Goal: Communication & Community: Answer question/provide support

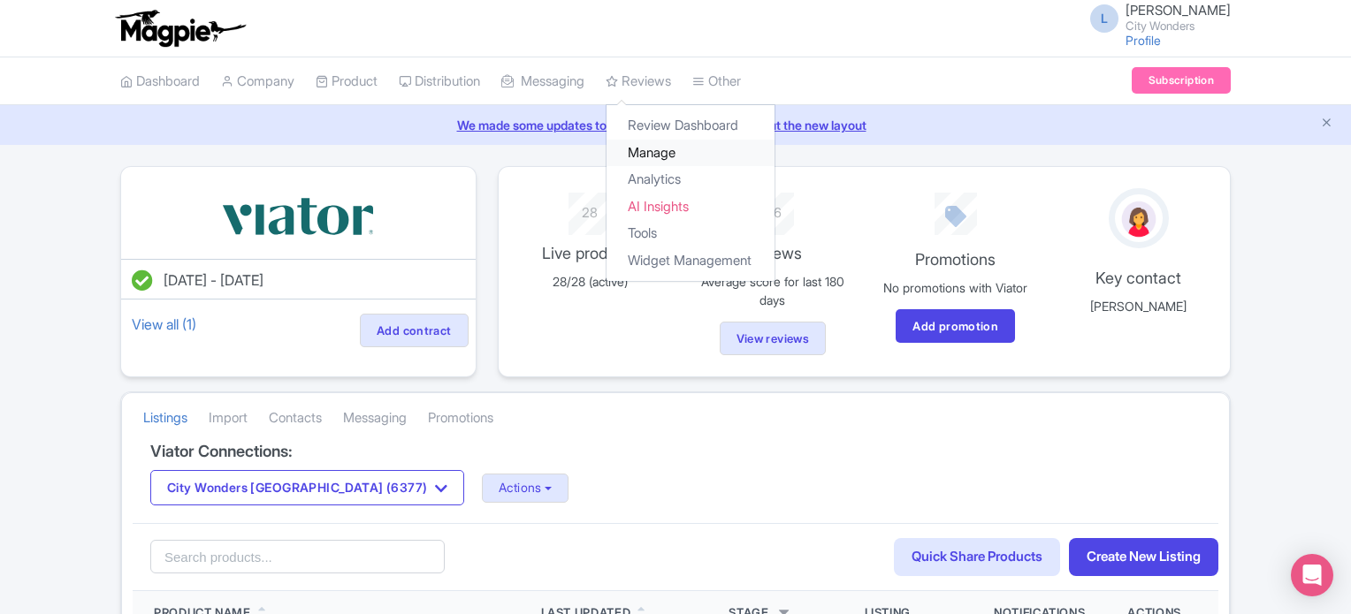
click at [672, 158] on link "Manage" at bounding box center [690, 153] width 168 height 27
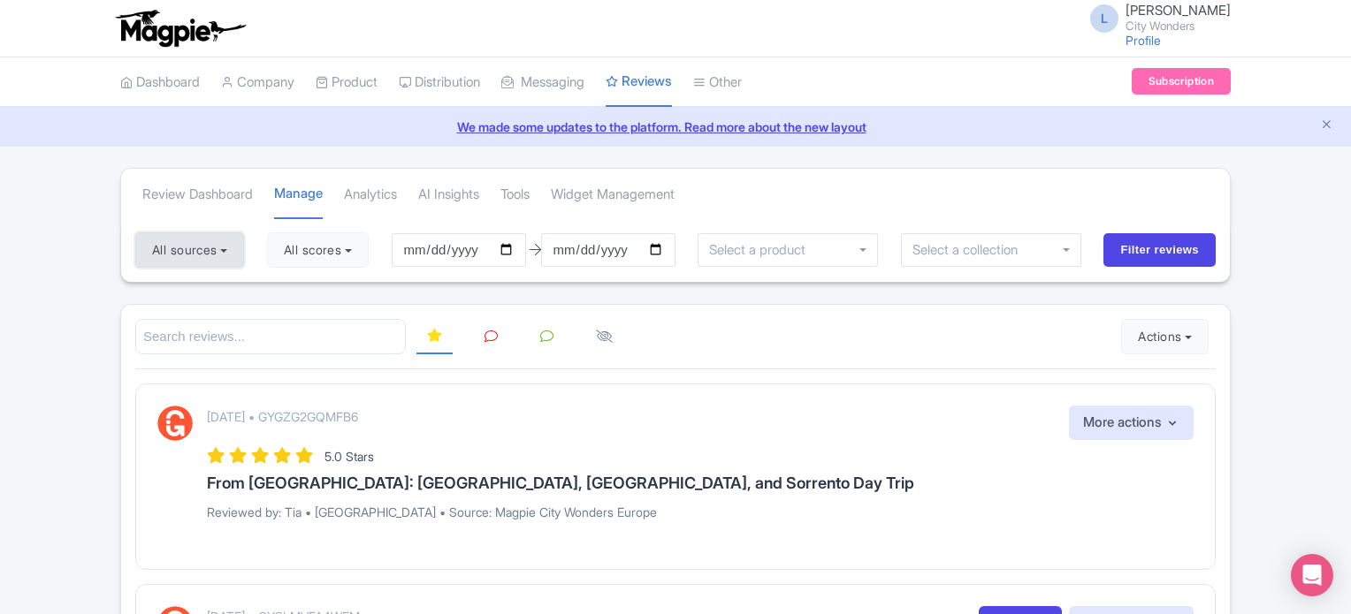
click at [216, 248] on button "All sources" at bounding box center [189, 249] width 109 height 35
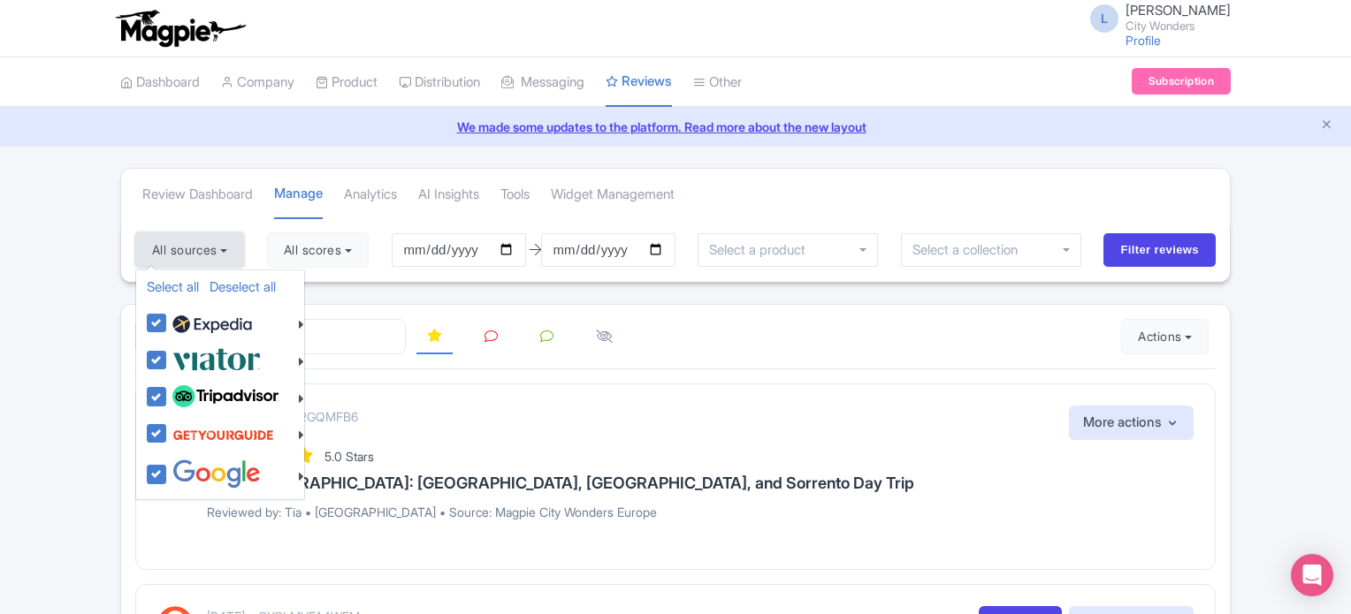
click at [216, 248] on button "All sources" at bounding box center [189, 249] width 109 height 35
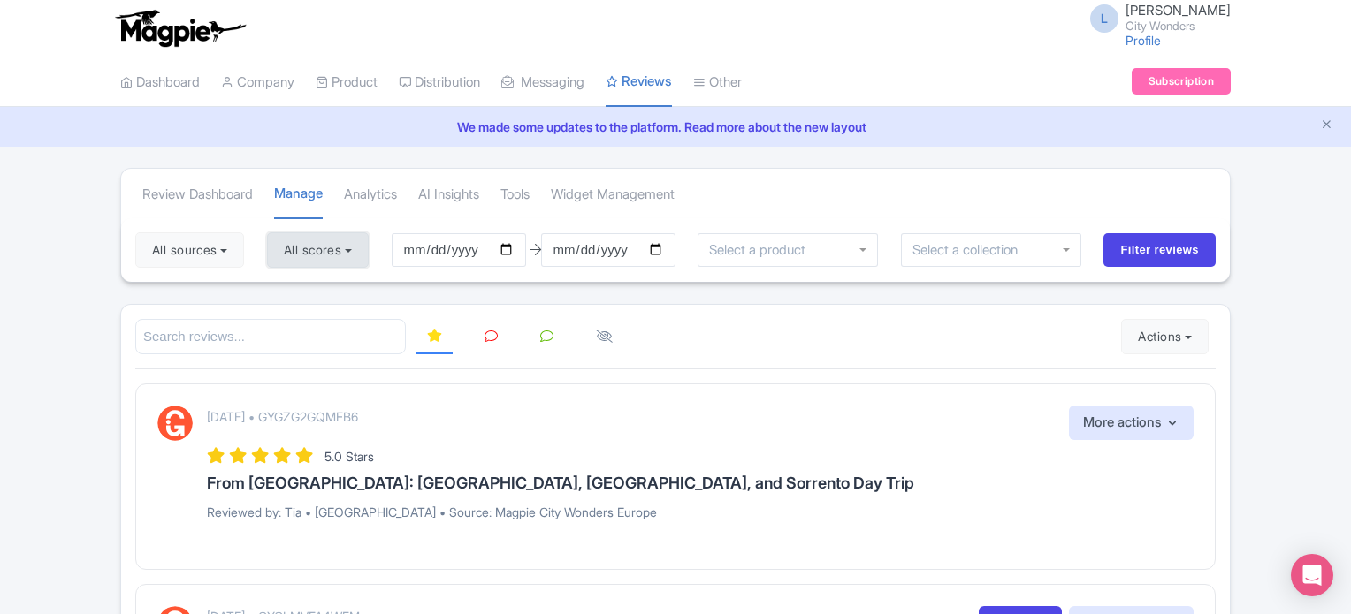
click at [301, 245] on button "All scores" at bounding box center [318, 249] width 102 height 35
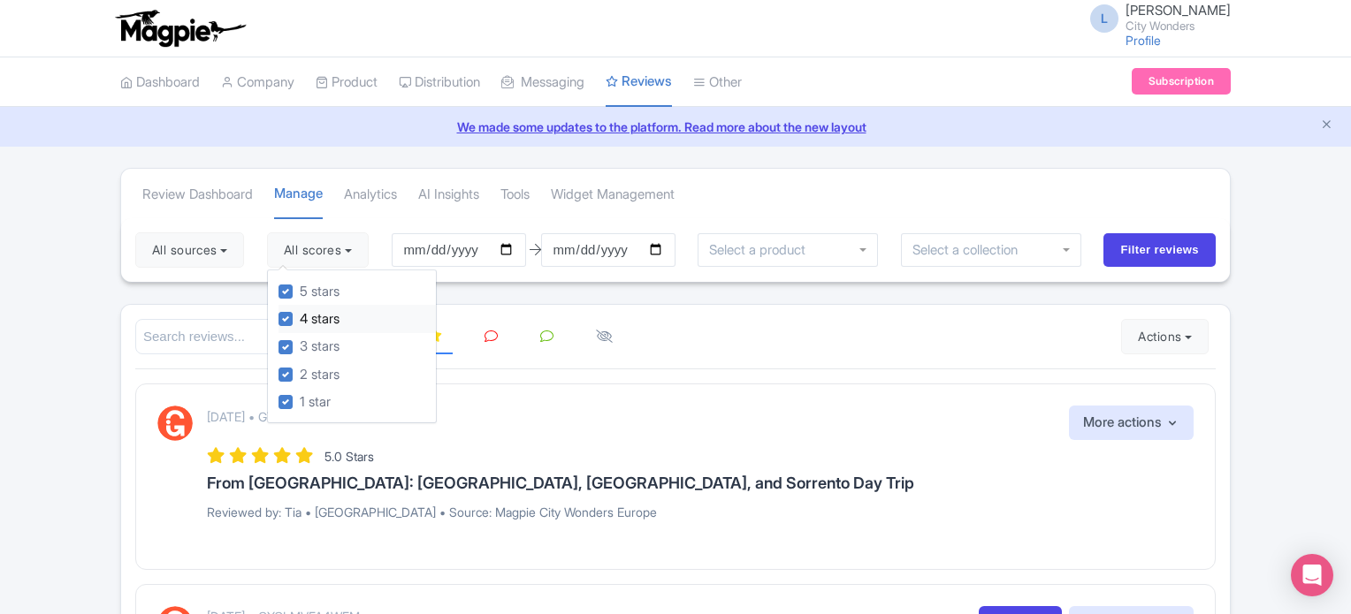
click at [300, 321] on label "4 stars" at bounding box center [320, 319] width 40 height 20
click at [300, 320] on input "4 stars" at bounding box center [305, 314] width 11 height 11
checkbox input "false"
click at [300, 285] on label "5 stars" at bounding box center [320, 292] width 40 height 20
click at [300, 285] on input "5 stars" at bounding box center [305, 286] width 11 height 11
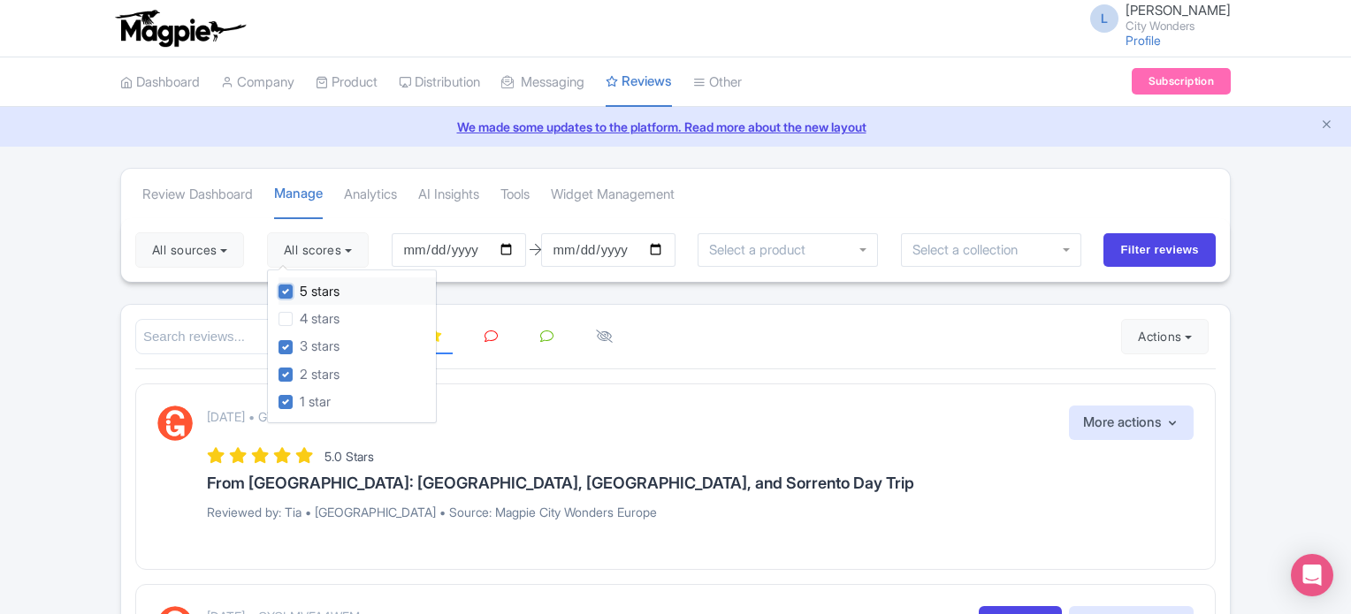
checkbox input "false"
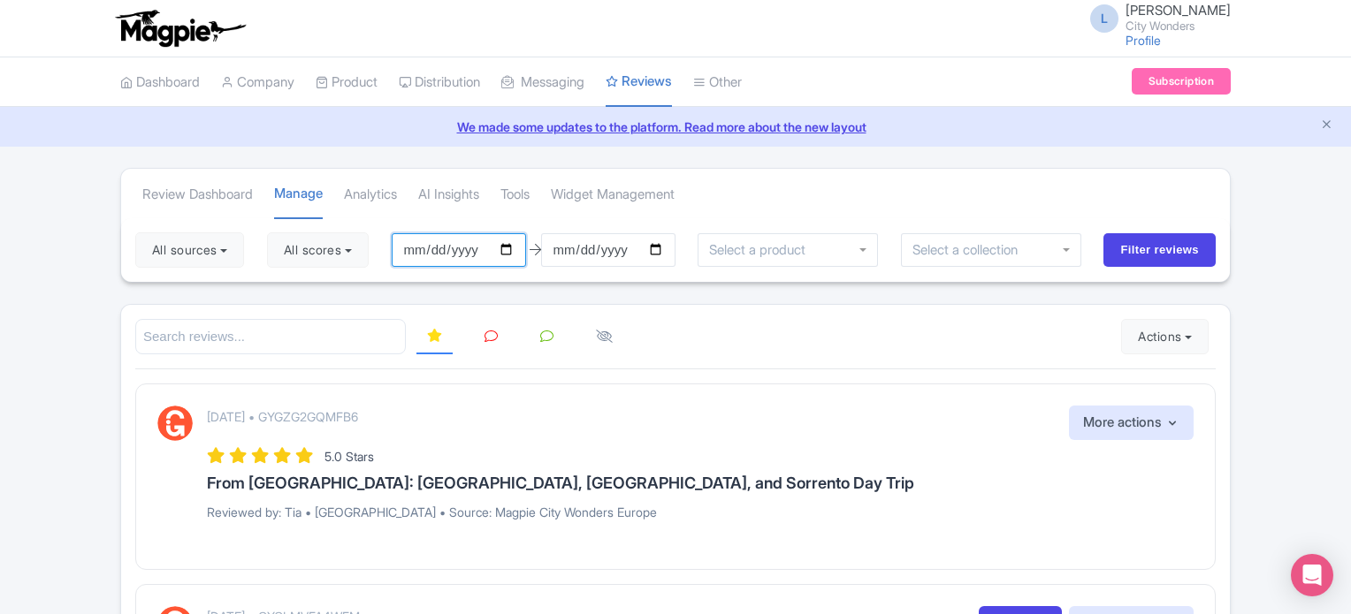
click at [506, 246] on input "2025-06-09" at bounding box center [459, 250] width 134 height 34
click at [516, 240] on input "2025-06-08" at bounding box center [459, 250] width 134 height 34
type input "2025-09-08"
click at [1121, 252] on input "Filter reviews" at bounding box center [1159, 250] width 112 height 34
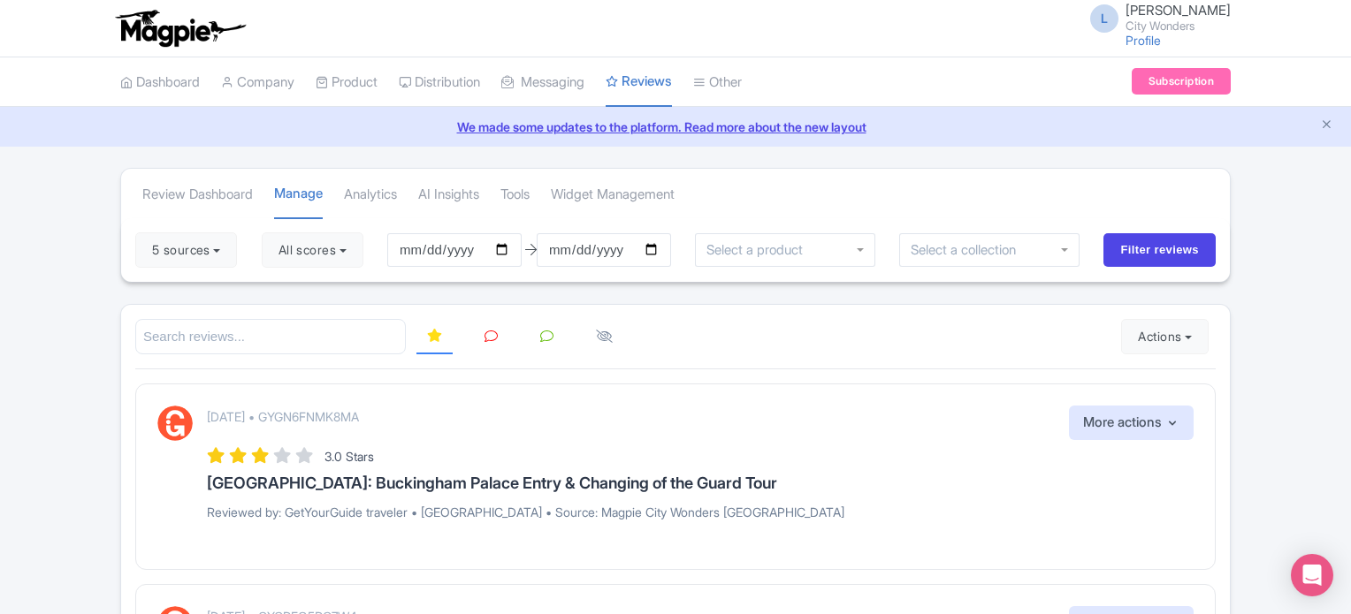
click at [476, 340] on link at bounding box center [491, 337] width 34 height 34
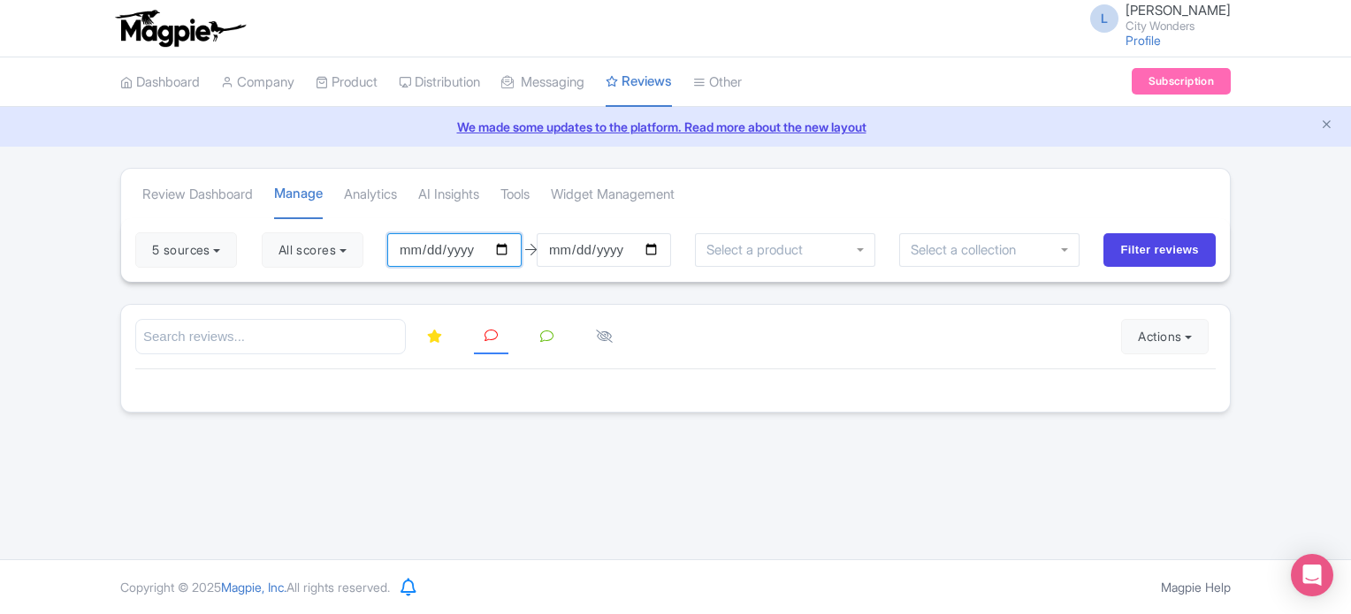
click at [509, 246] on input "[DATE]" at bounding box center [454, 250] width 134 height 34
type input "[DATE]"
click at [657, 249] on input "2025-09-08" at bounding box center [604, 250] width 134 height 34
type input "2025-09-07"
click at [1143, 251] on input "Filter reviews" at bounding box center [1159, 250] width 112 height 34
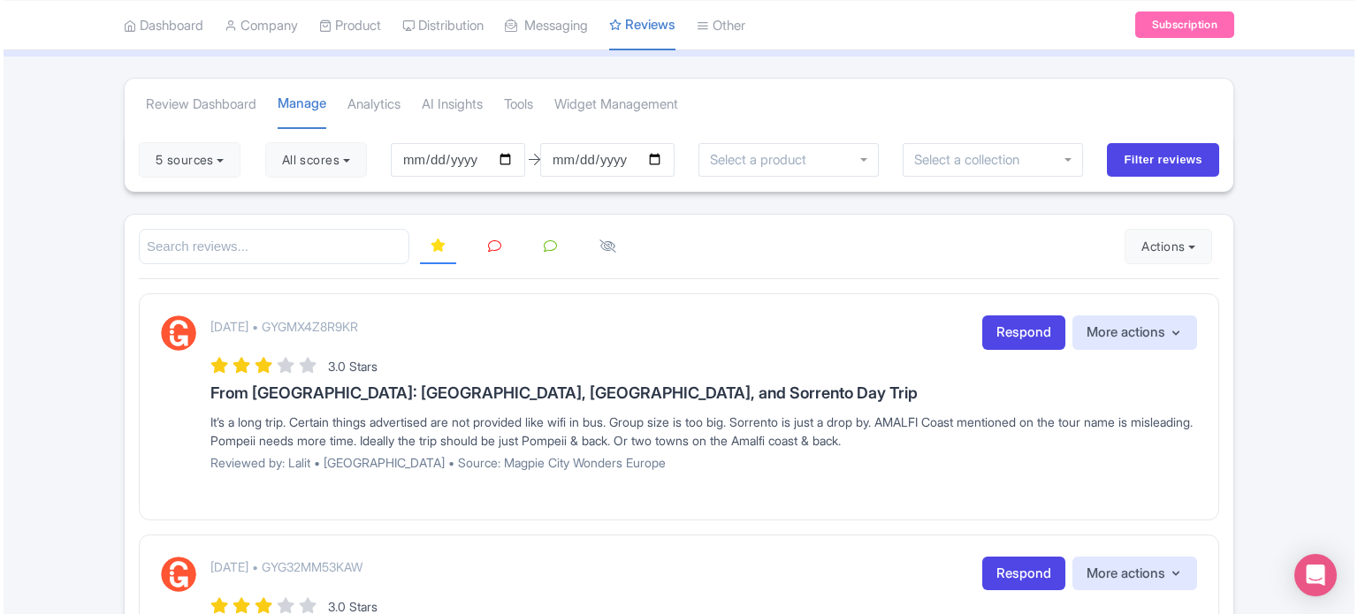
scroll to position [195, 0]
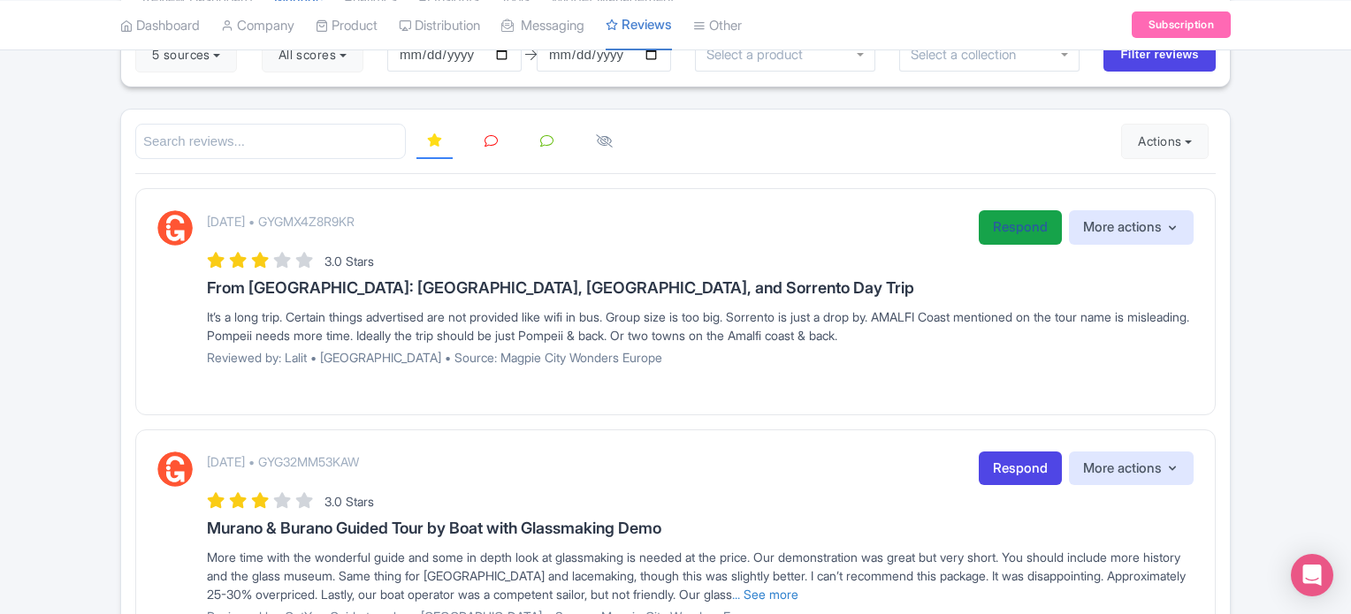
click at [1007, 225] on link "Respond" at bounding box center [1020, 227] width 83 height 34
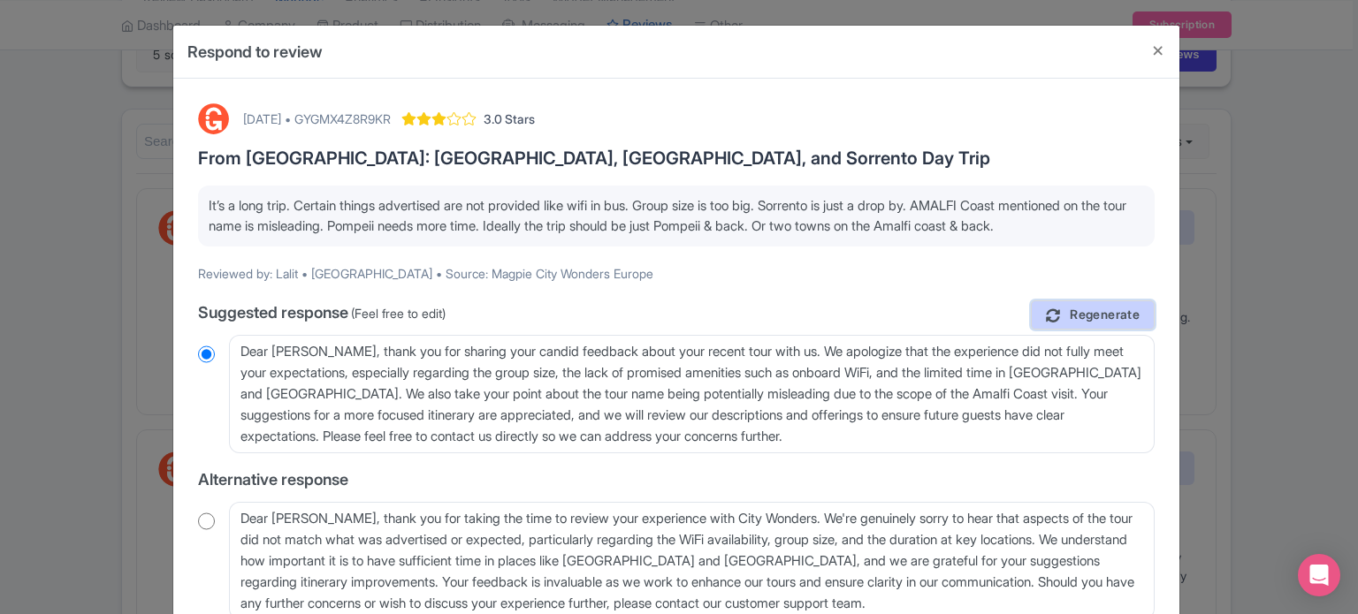
click at [1088, 317] on span "Regenerate" at bounding box center [1105, 315] width 70 height 17
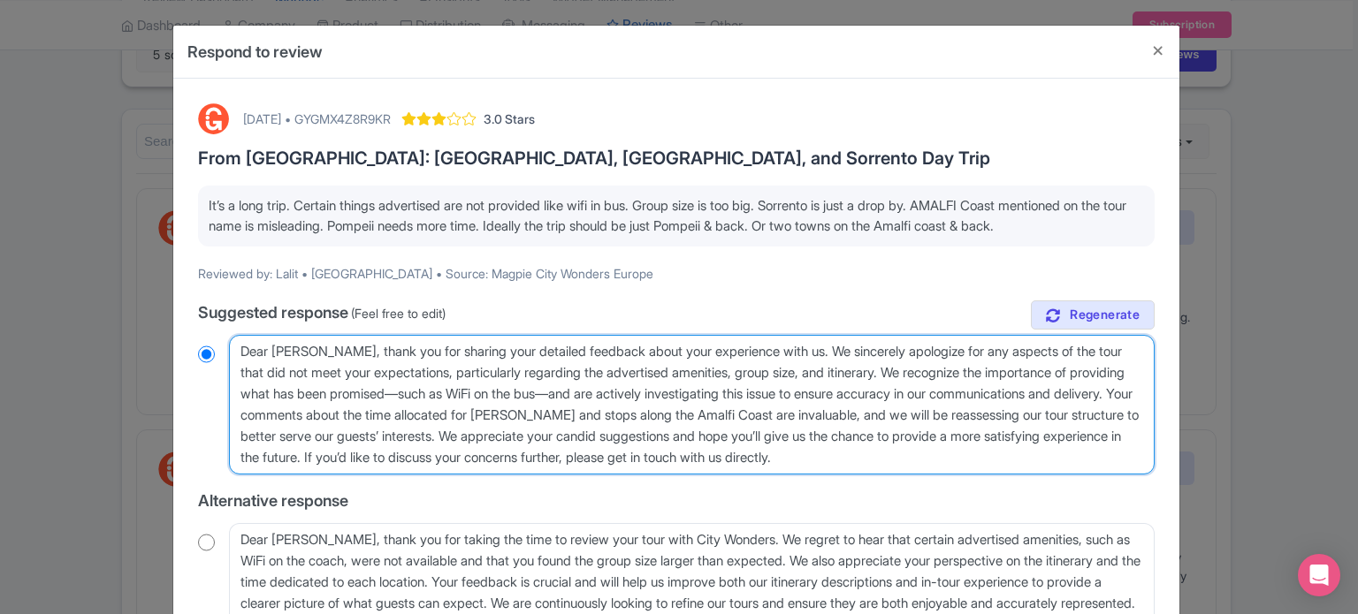
drag, startPoint x: 453, startPoint y: 395, endPoint x: 324, endPoint y: 409, distance: 129.8
click at [324, 409] on textarea "Dear Lalit, thank you for sharing your detailed feedback about your experience …" at bounding box center [692, 405] width 926 height 140
type textarea "Dear Lalit, thank you for sharing your detailed feedback about your experience …"
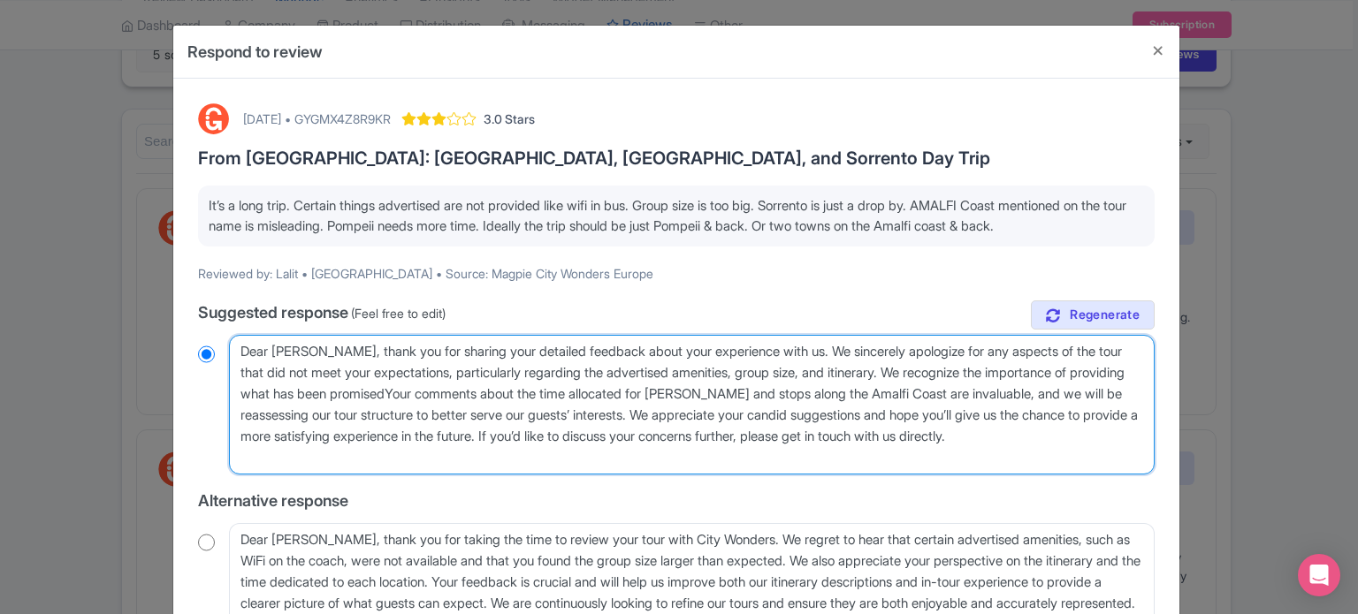
radio input "true"
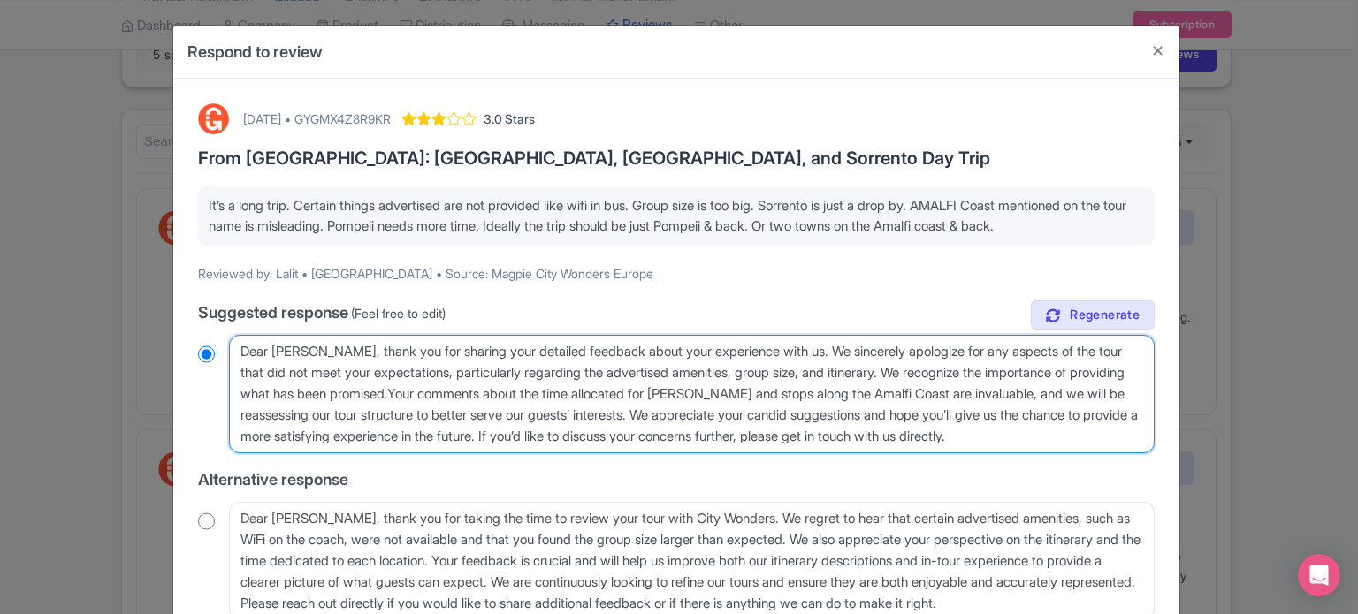
type textarea "Dear Lalit, thank you for sharing your detailed feedback about your experience …"
radio input "true"
type textarea "Dear Lalit, thank you for sharing your detailed feedback about your experience …"
radio input "true"
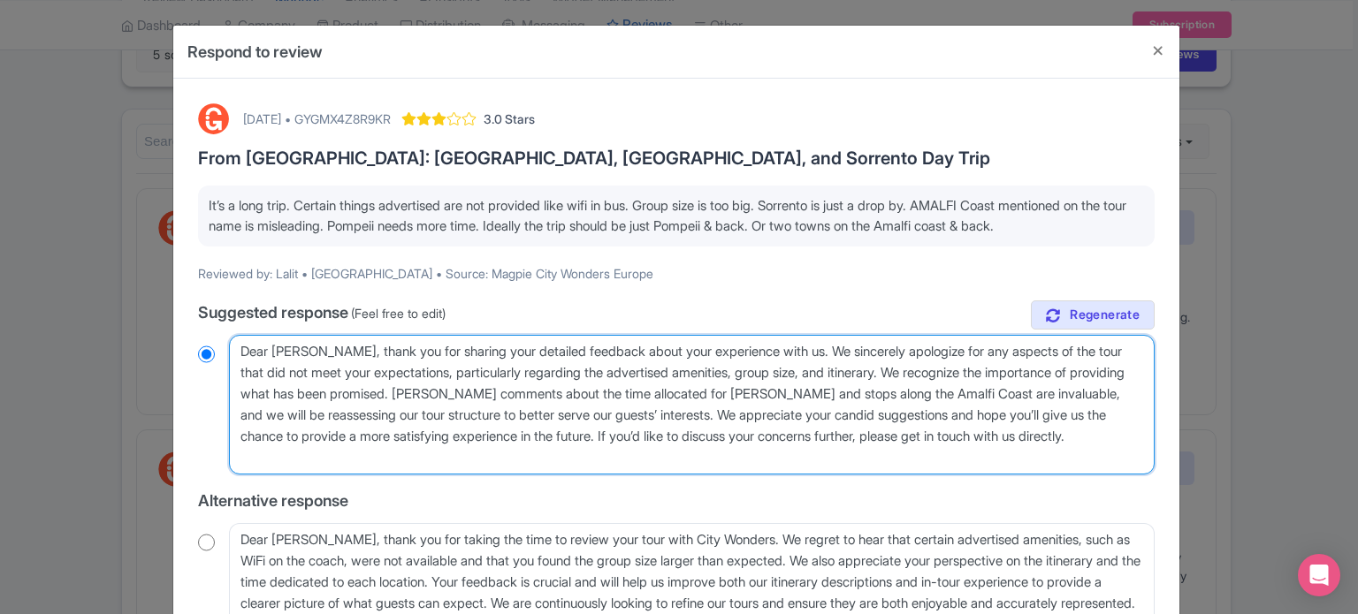
type textarea "Dear Lalit, thank you for sharing your detailed feedback about your experience …"
radio input "true"
type textarea "Dear Lalit, thank you for sharing your detailed feedback about your experience …"
radio input "true"
type textarea "Dear Lalit, thank you for sharing your detailed feedback about your experience …"
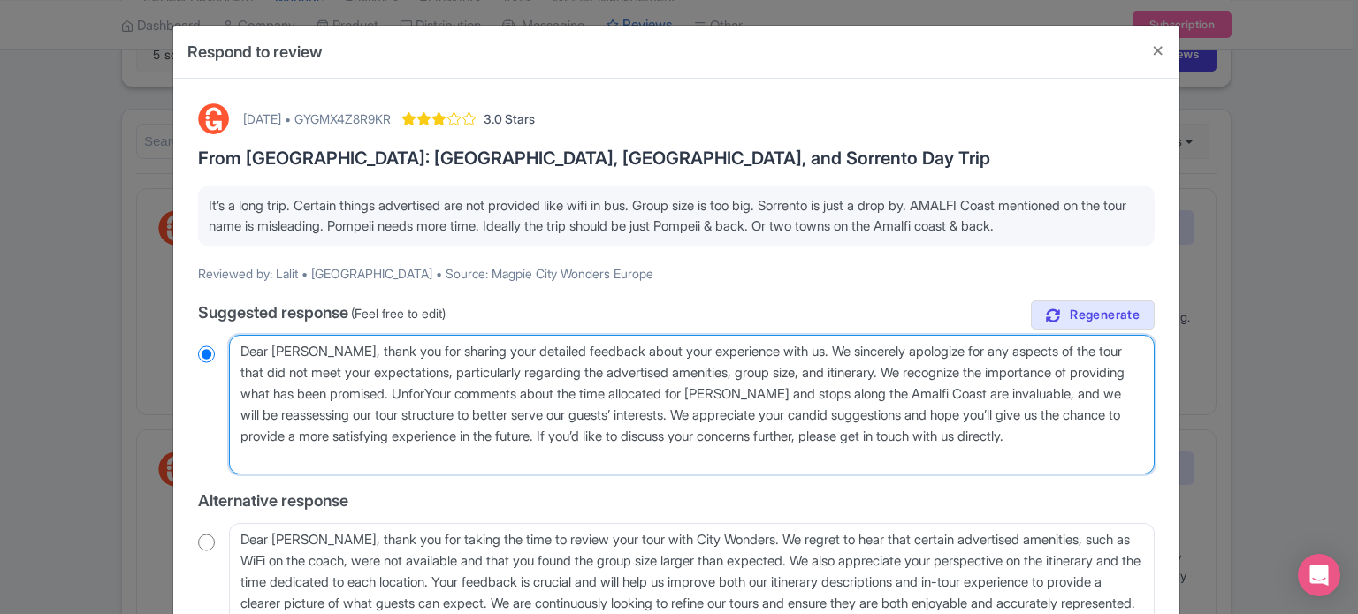
radio input "true"
type textarea "Dear Lalit, thank you for sharing your detailed feedback about your experience …"
radio input "true"
type textarea "Dear Lalit, thank you for sharing your detailed feedback about your experience …"
radio input "true"
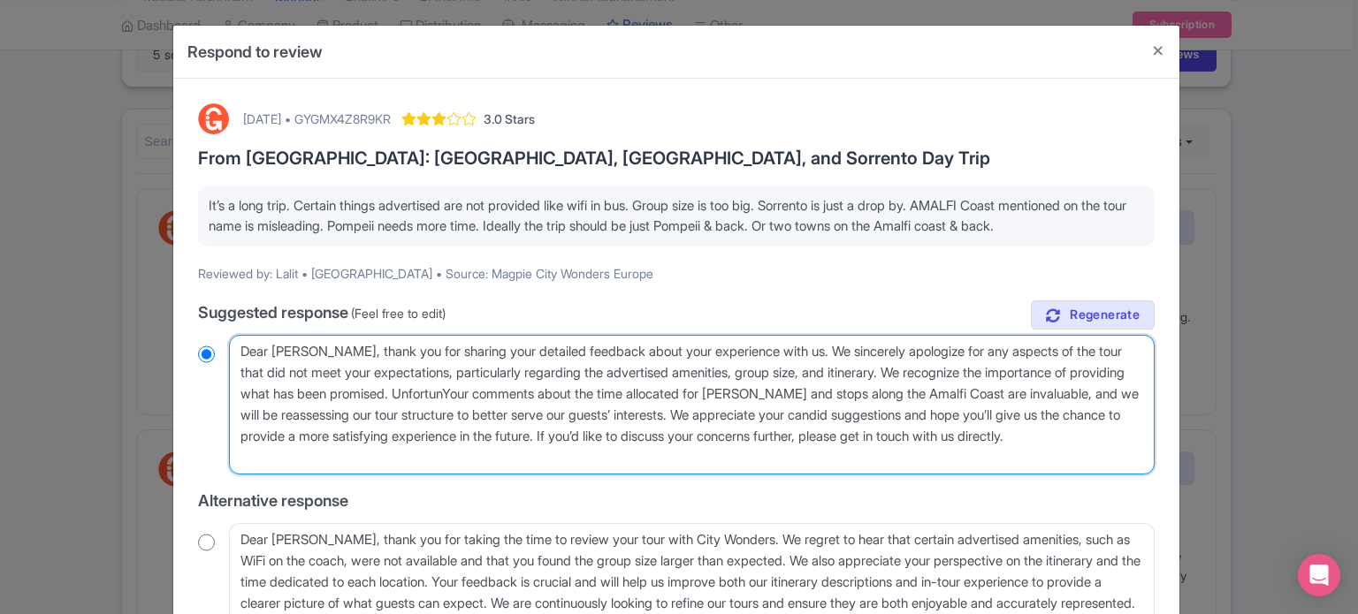
type textarea "Dear Lalit, thank you for sharing your detailed feedback about your experience …"
radio input "true"
type textarea "Dear Lalit, thank you for sharing your detailed feedback about your experience …"
radio input "true"
type textarea "Dear Lalit, thank you for sharing your detailed feedback about your experience …"
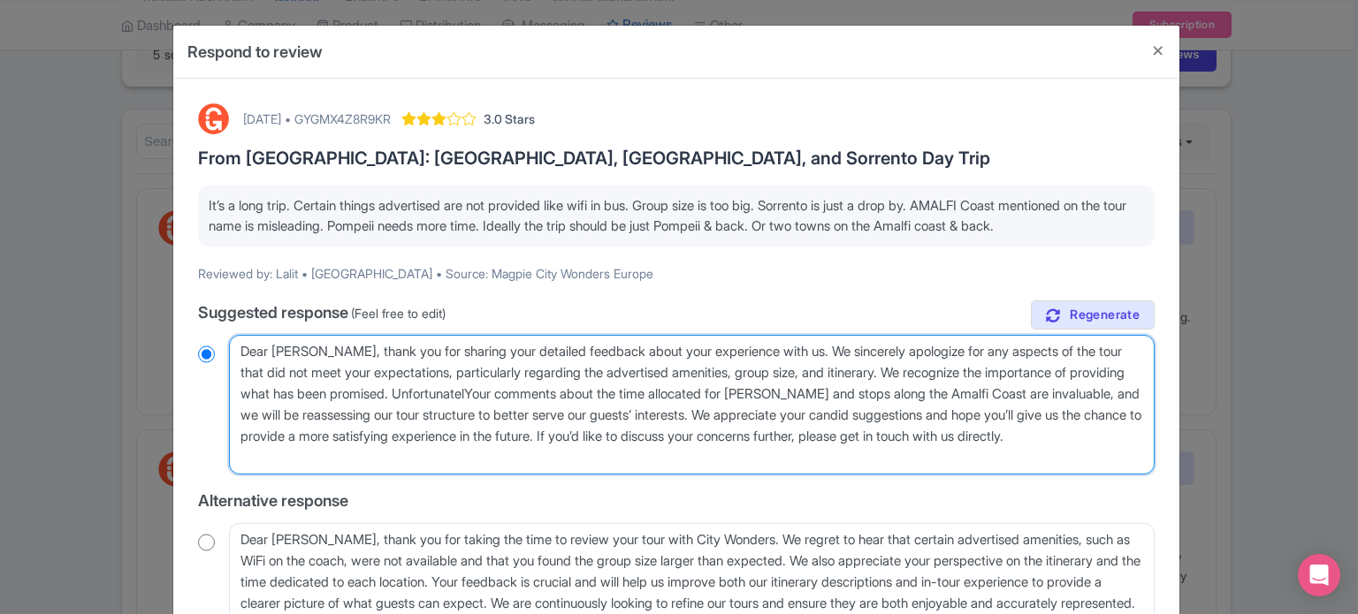
radio input "true"
type textarea "Dear Lalit, thank you for sharing your detailed feedback about your experience …"
radio input "true"
type textarea "Dear Lalit, thank you for sharing your detailed feedback about your experience …"
radio input "true"
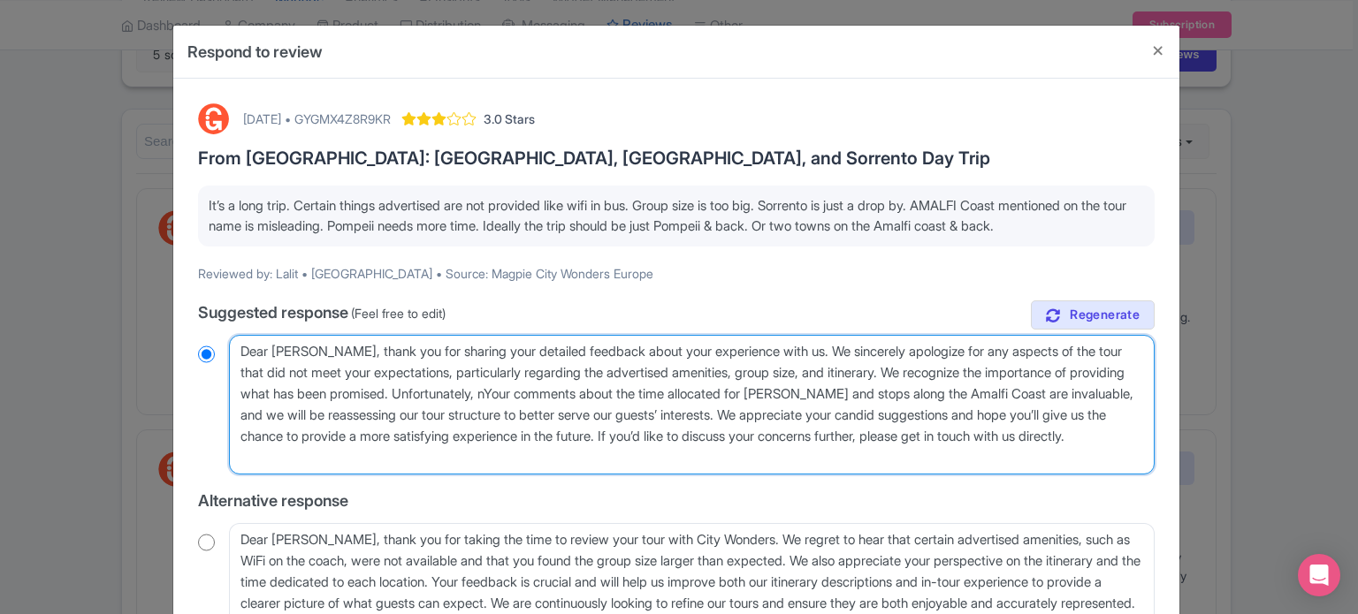
type textarea "Dear Lalit, thank you for sharing your detailed feedback about your experience …"
radio input "true"
type textarea "Dear Lalit, thank you for sharing your detailed feedback about your experience …"
radio input "true"
type textarea "Dear Lalit, thank you for sharing your detailed feedback about your experience …"
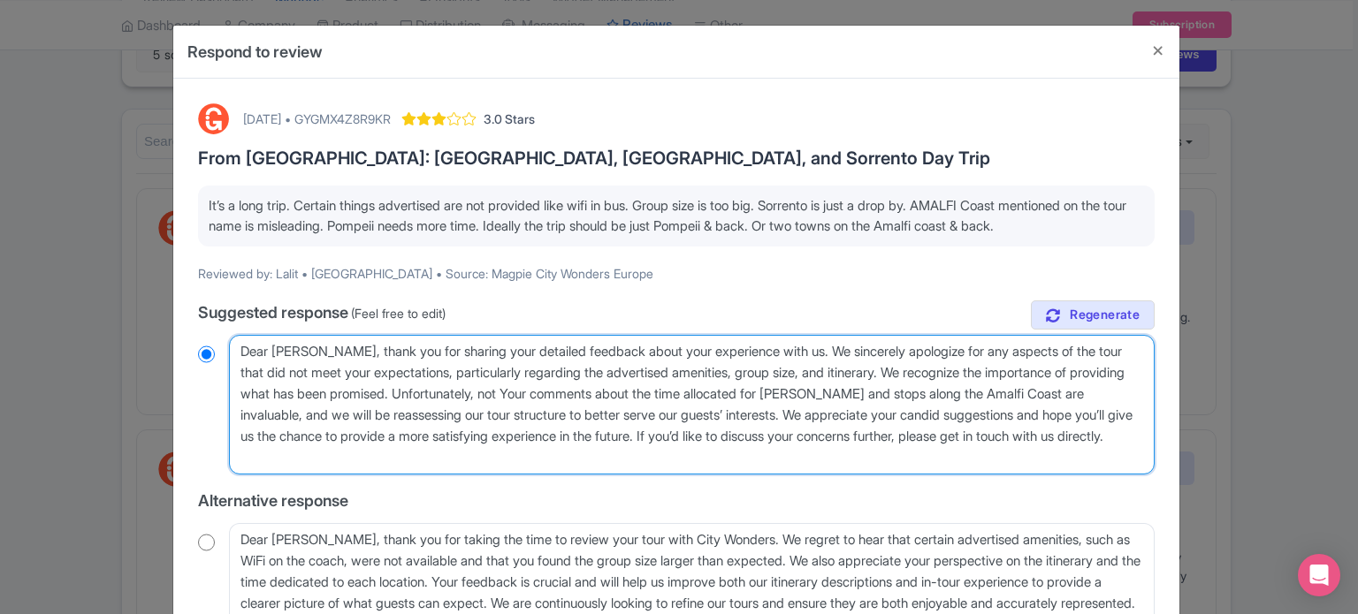
radio input "true"
type textarea "Dear Lalit, thank you for sharing your detailed feedback about your experience …"
radio input "true"
type textarea "Dear Lalit, thank you for sharing your detailed feedback about your experience …"
radio input "true"
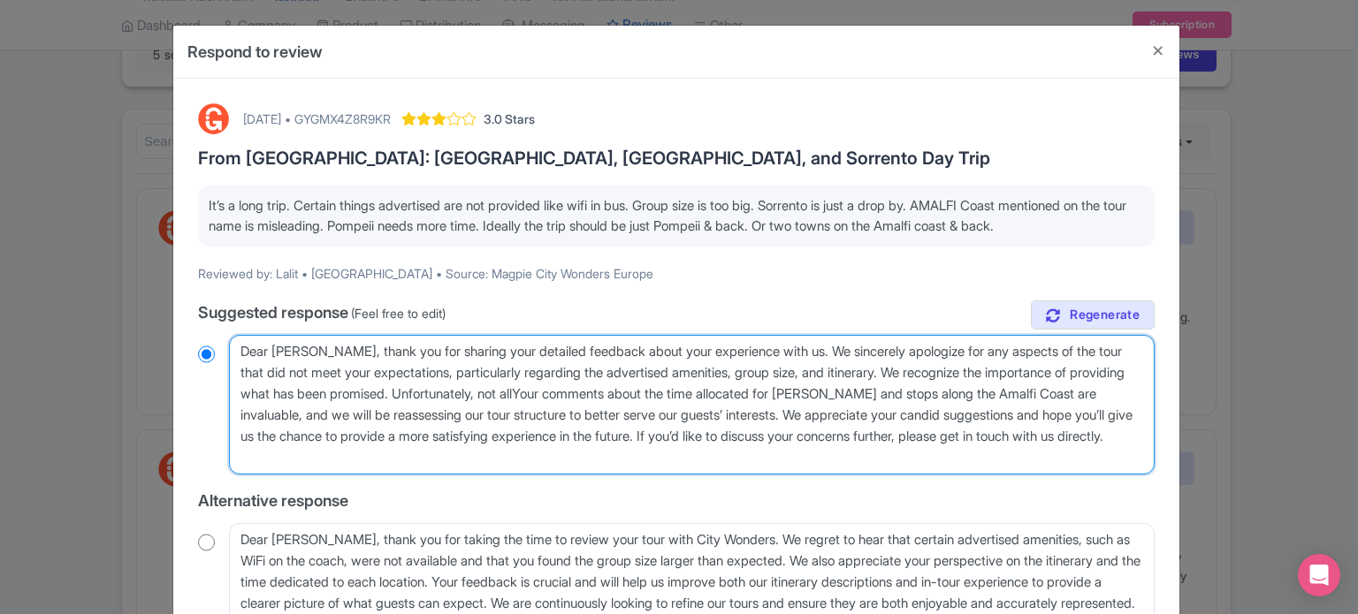
type textarea "Dear Lalit, thank you for sharing your detailed feedback about your experience …"
radio input "true"
type textarea "Dear Lalit, thank you for sharing your detailed feedback about your experience …"
radio input "true"
type textarea "Dear Lalit, thank you for sharing your detailed feedback about your experience …"
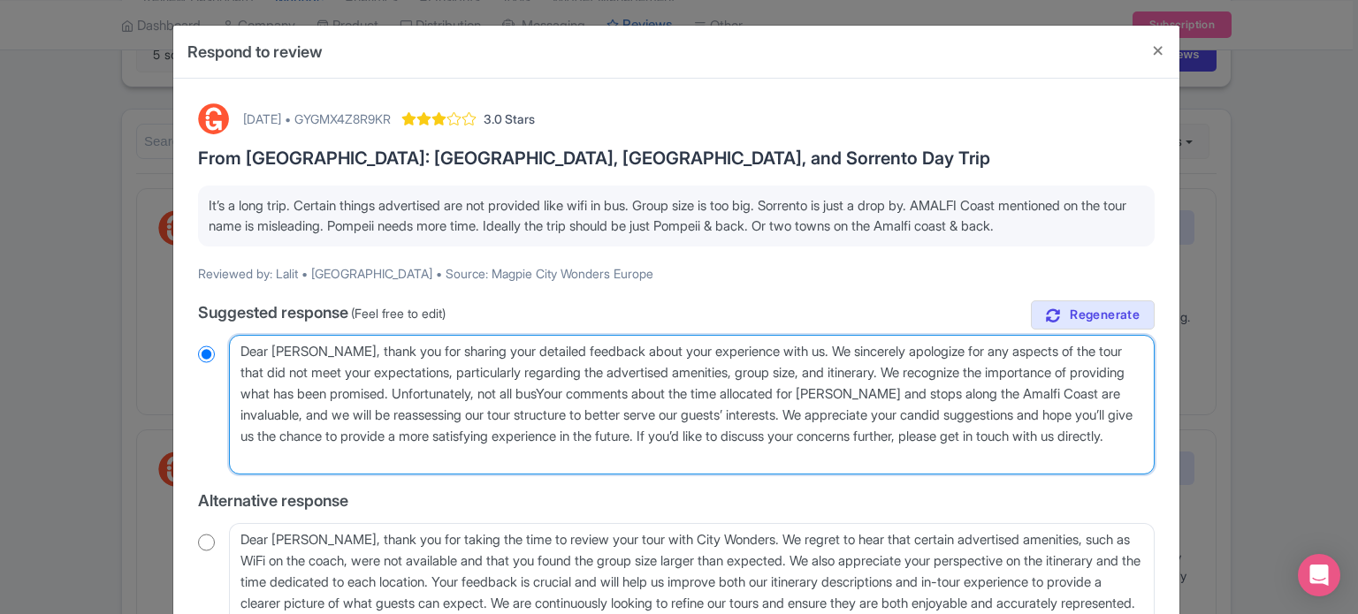
radio input "true"
type textarea "Dear Lalit, thank you for sharing your detailed feedback about your experience …"
radio input "true"
type textarea "Dear Lalit, thank you for sharing your detailed feedback about your experience …"
radio input "true"
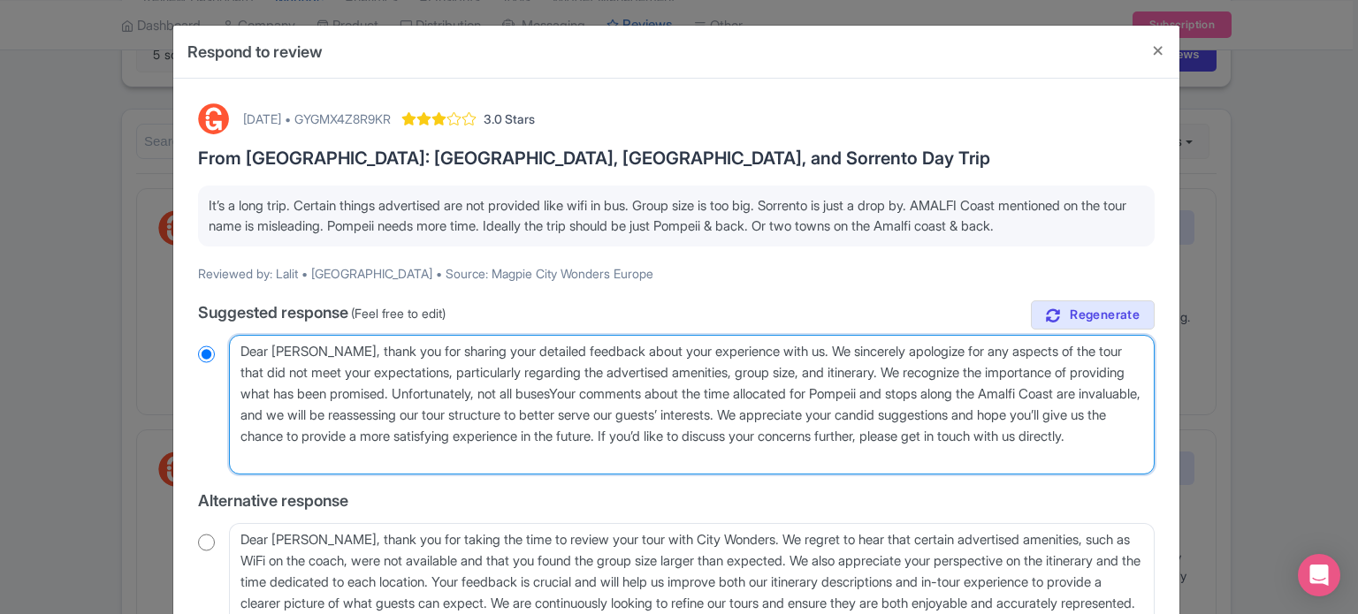
type textarea "Dear Lalit, thank you for sharing your detailed feedback about your experience …"
radio input "true"
type textarea "Dear Lalit, thank you for sharing your detailed feedback about your experience …"
radio input "true"
type textarea "Dear Lalit, thank you for sharing your detailed feedback about your experience …"
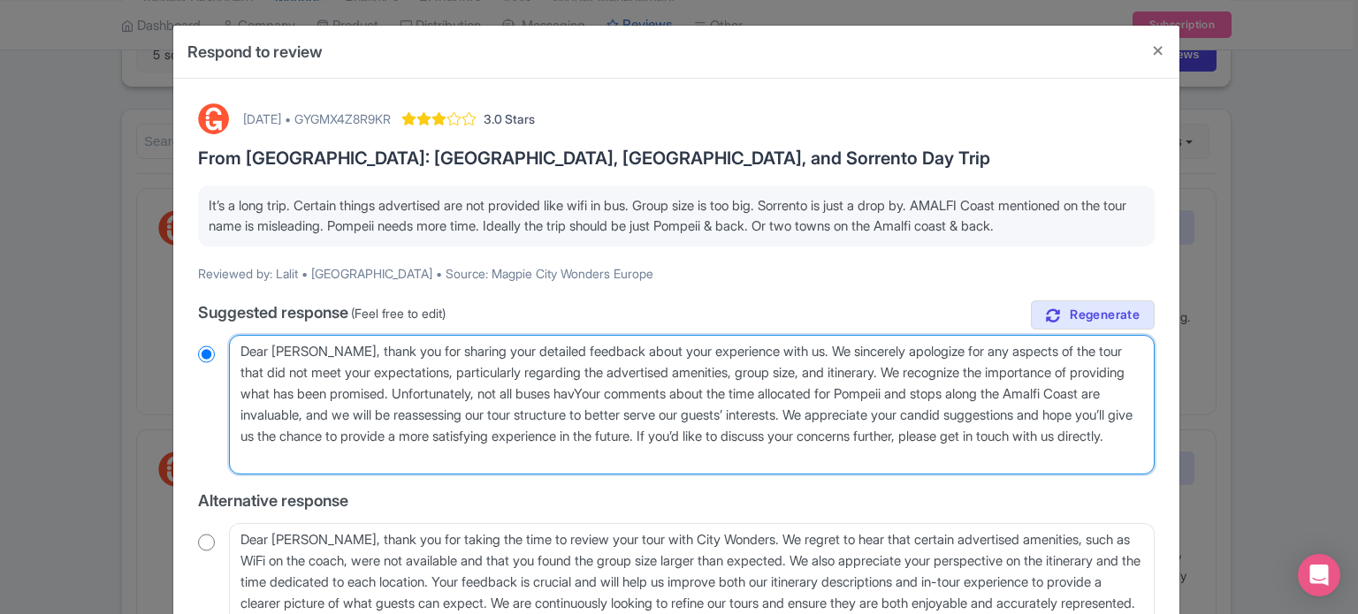
radio input "true"
type textarea "Dear Lalit, thank you for sharing your detailed feedback about your experience …"
radio input "true"
type textarea "Dear Lalit, thank you for sharing your detailed feedback about your experience …"
radio input "true"
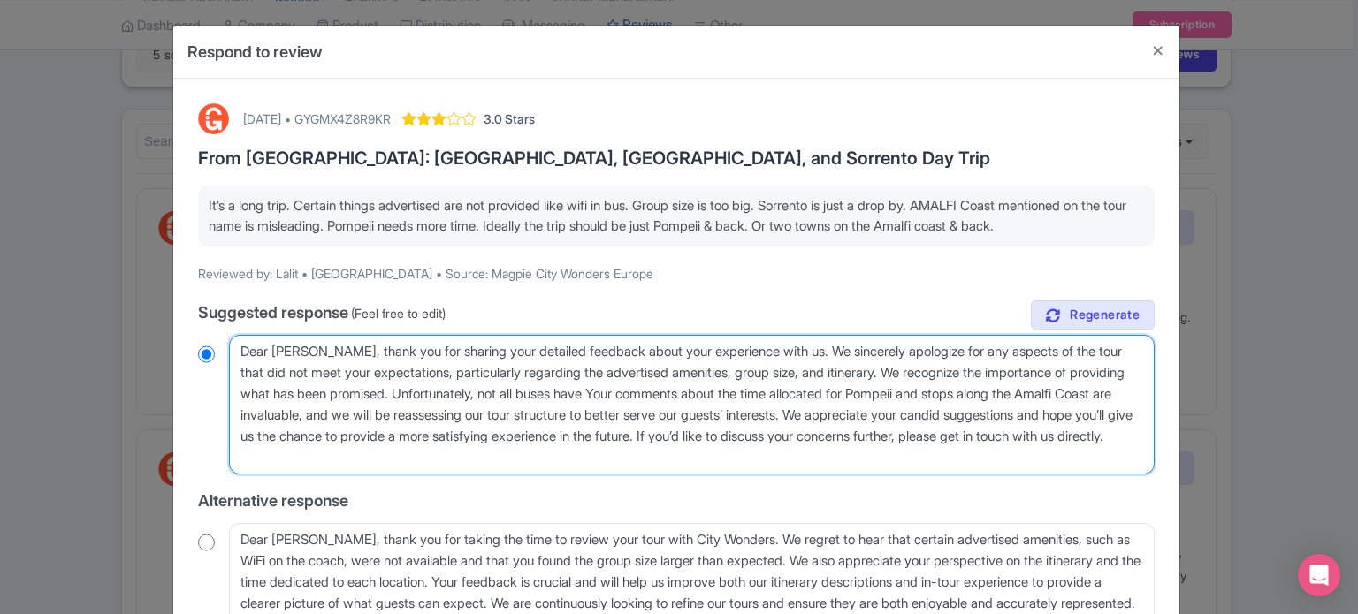
type textarea "Dear Lalit, thank you for sharing your detailed feedback about your experience …"
radio input "true"
type textarea "Dear Lalit, thank you for sharing your detailed feedback about your experience …"
radio input "true"
type textarea "Dear Lalit, thank you for sharing your detailed feedback about your experience …"
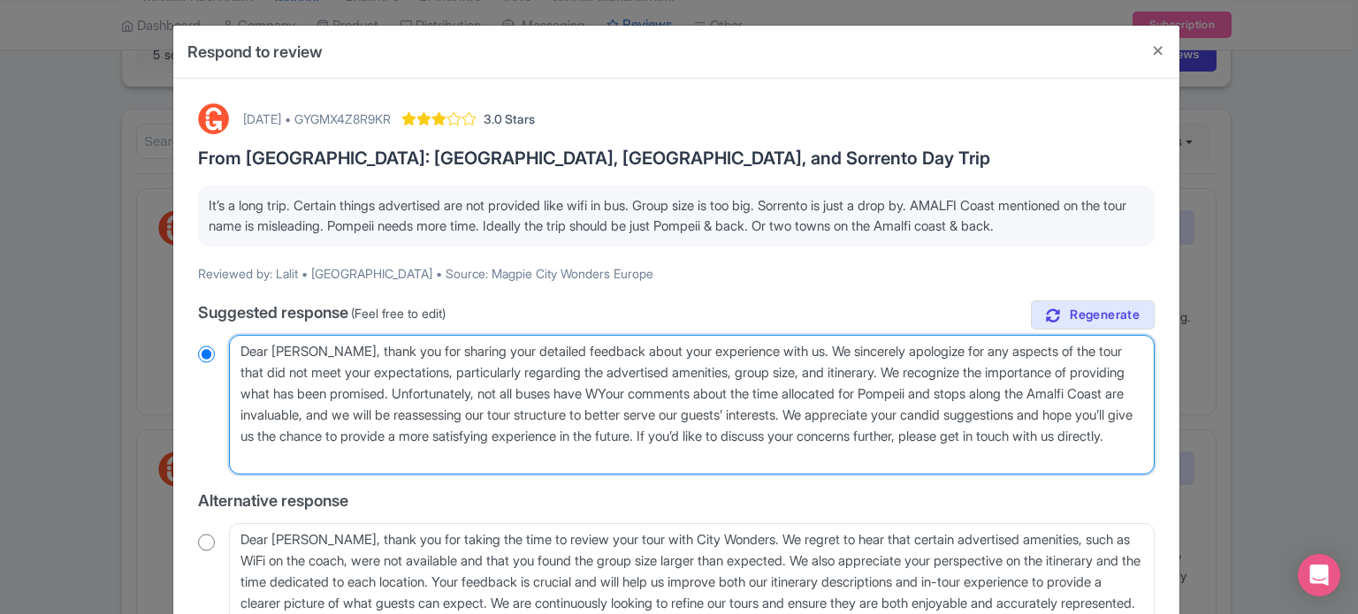
radio input "true"
type textarea "Dear Lalit, thank you for sharing your detailed feedback about your experience …"
radio input "true"
type textarea "Dear Lalit, thank you for sharing your detailed feedback about your experience …"
radio input "true"
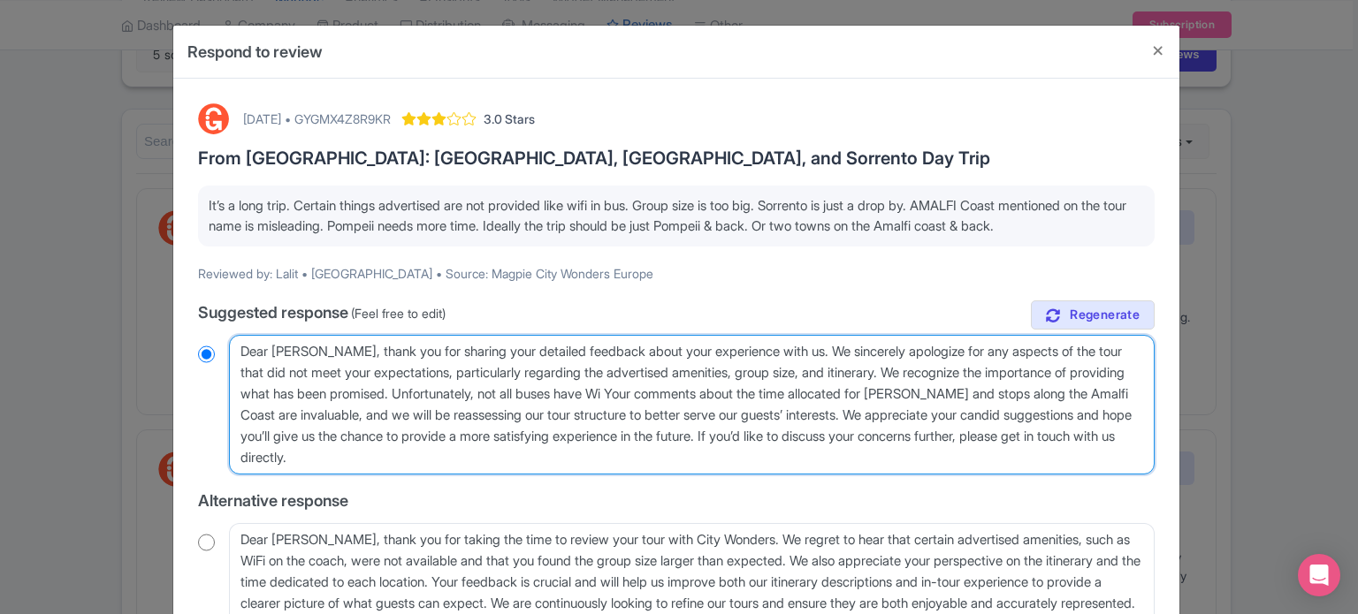
type textarea "Dear Lalit, thank you for sharing your detailed feedback about your experience …"
radio input "true"
type textarea "Dear Lalit, thank you for sharing your detailed feedback about your experience …"
radio input "true"
type textarea "Dear Lalit, thank you for sharing your detailed feedback about your experience …"
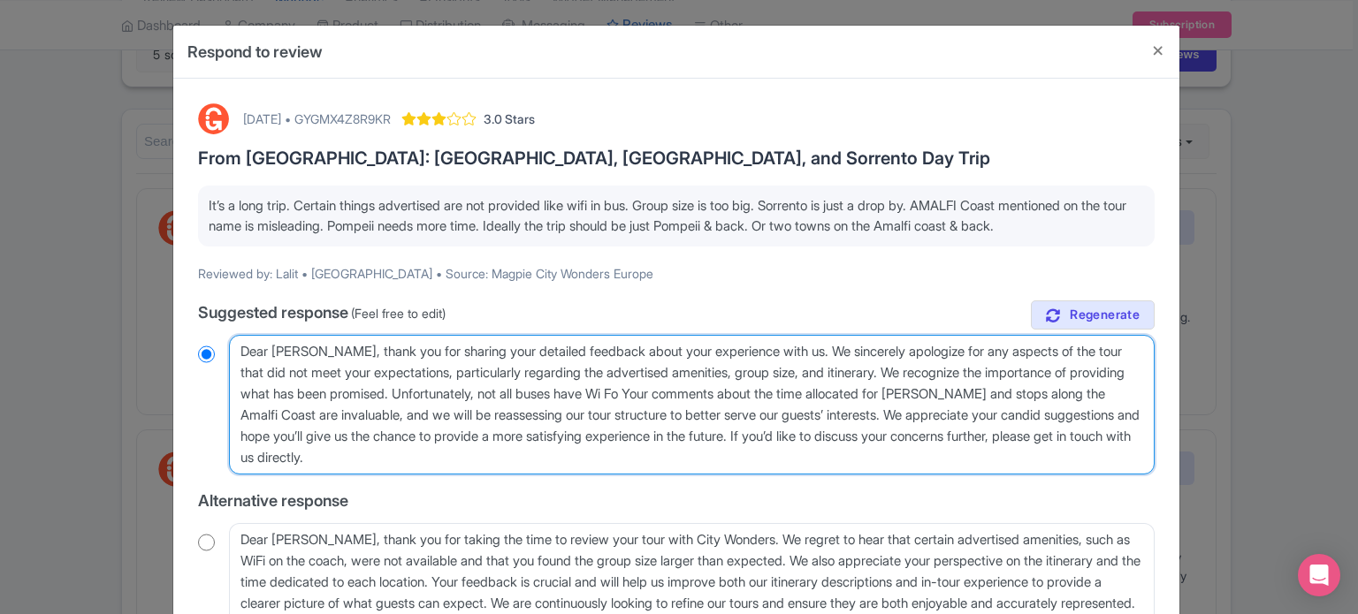
radio input "true"
type textarea "Dear Lalit, thank you for sharing your detailed feedback about your experience …"
radio input "true"
type textarea "Dear Lalit, thank you for sharing your detailed feedback about your experience …"
radio input "true"
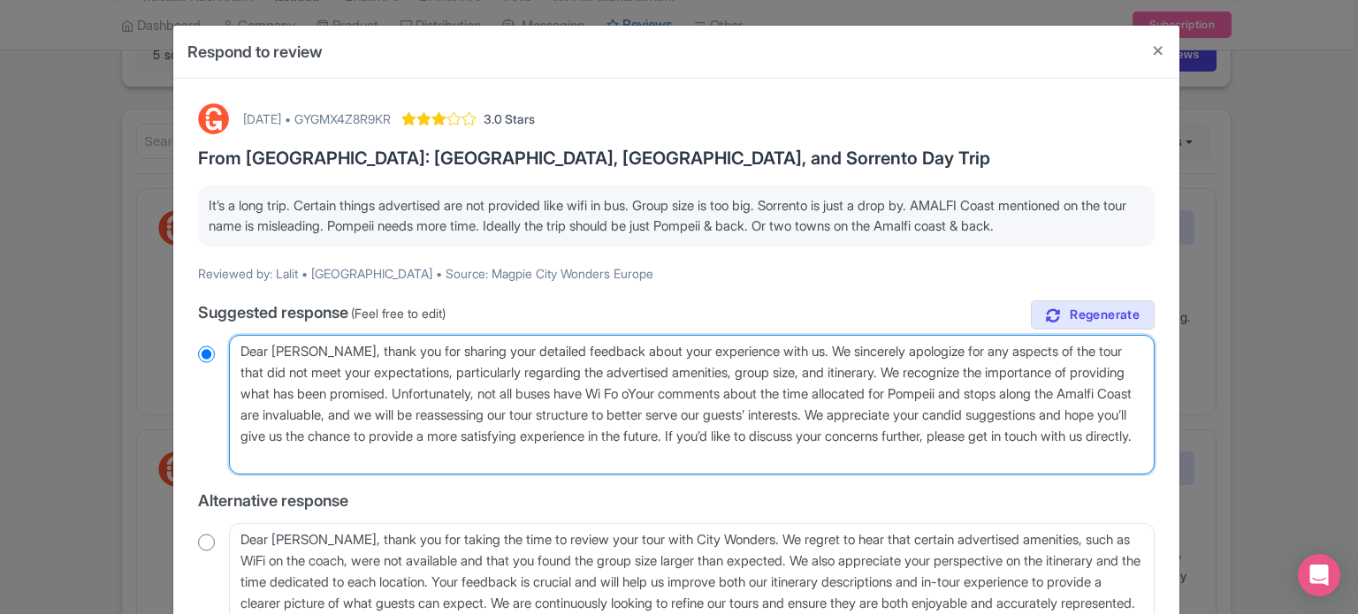
type textarea "Dear Lalit, thank you for sharing your detailed feedback about your experience …"
radio input "true"
type textarea "Dear Lalit, thank you for sharing your detailed feedback about your experience …"
radio input "true"
type textarea "Dear Lalit, thank you for sharing your detailed feedback about your experience …"
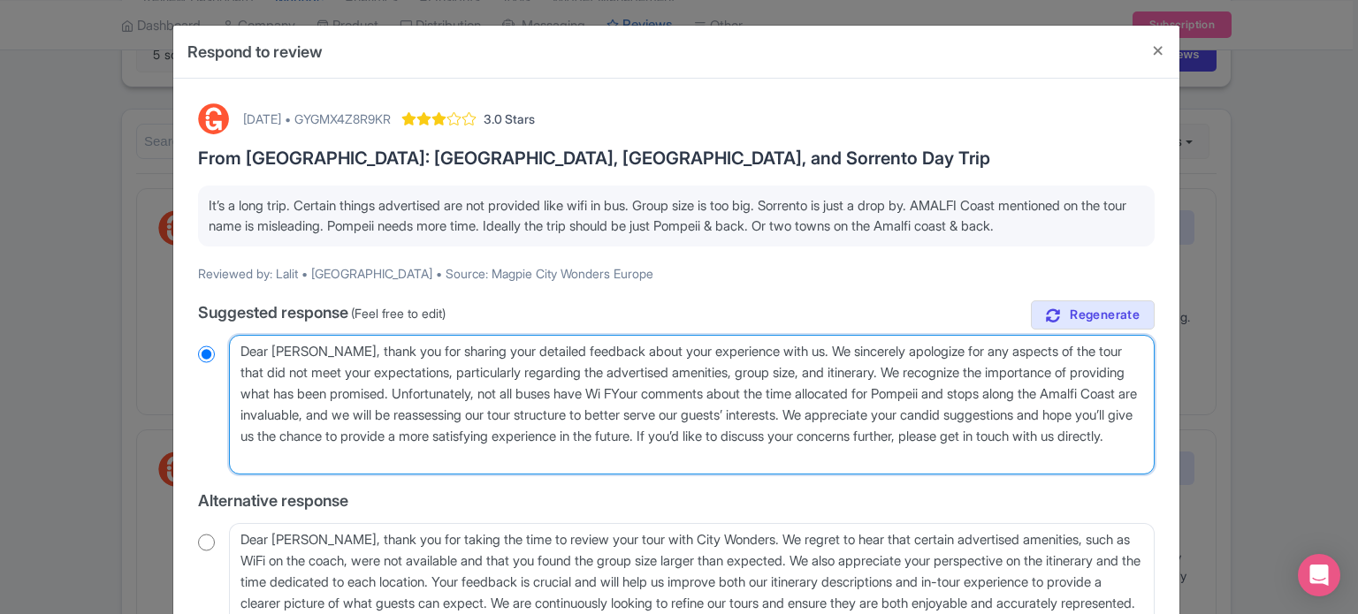
radio input "true"
type textarea "Dear Lalit, thank you for sharing your detailed feedback about your experience …"
radio input "true"
type textarea "Dear Lalit, thank you for sharing your detailed feedback about your experience …"
radio input "true"
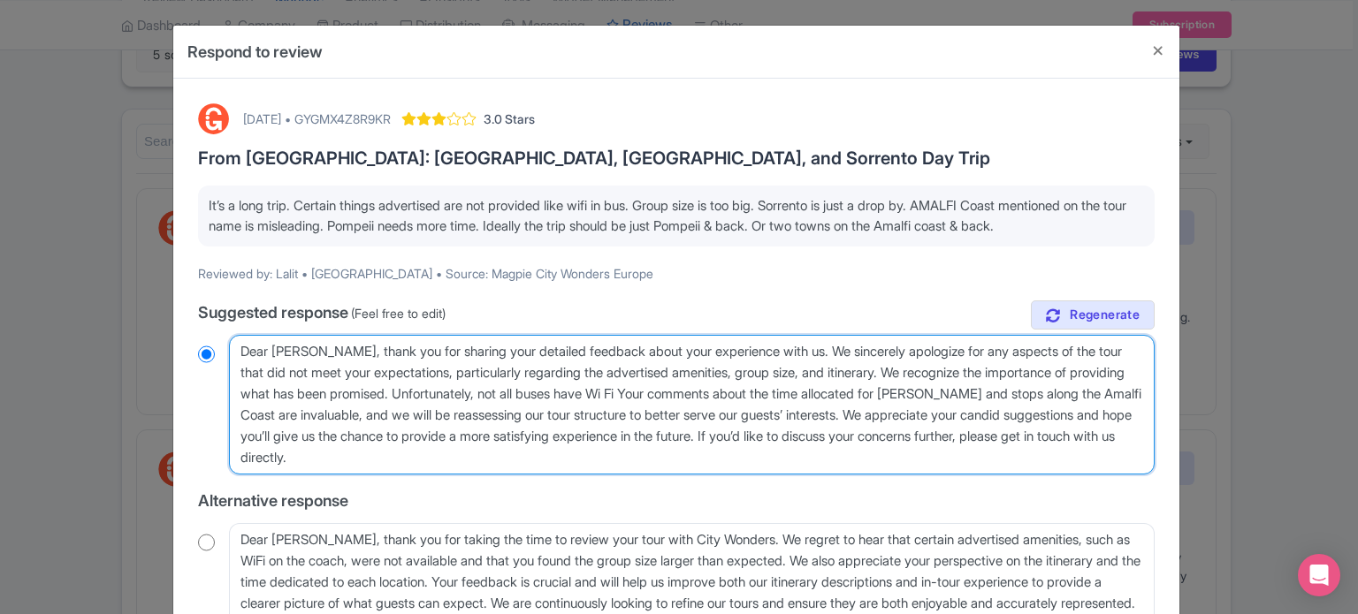
type textarea "Dear Lalit, thank you for sharing your detailed feedback about your experience …"
radio input "true"
type textarea "Dear Lalit, thank you for sharing your detailed feedback about your experience …"
radio input "true"
type textarea "Dear Lalit, thank you for sharing your detailed feedback about your experience …"
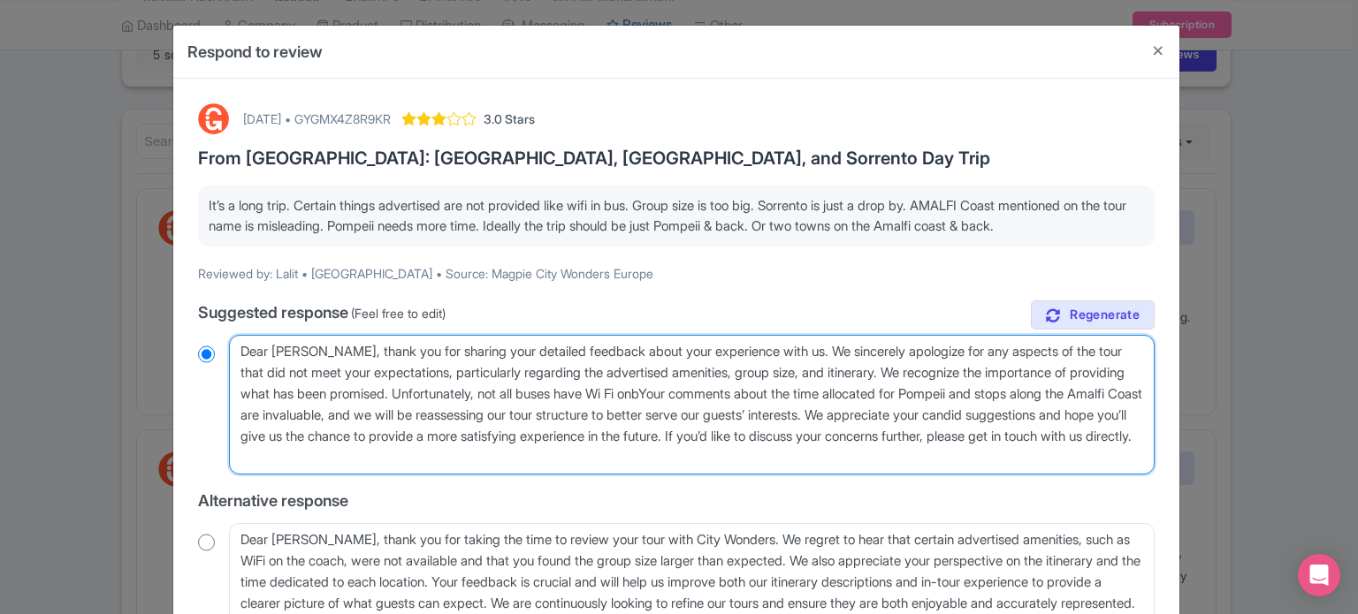
radio input "true"
type textarea "Dear Lalit, thank you for sharing your detailed feedback about your experience …"
radio input "true"
type textarea "Dear Lalit, thank you for sharing your detailed feedback about your experience …"
radio input "true"
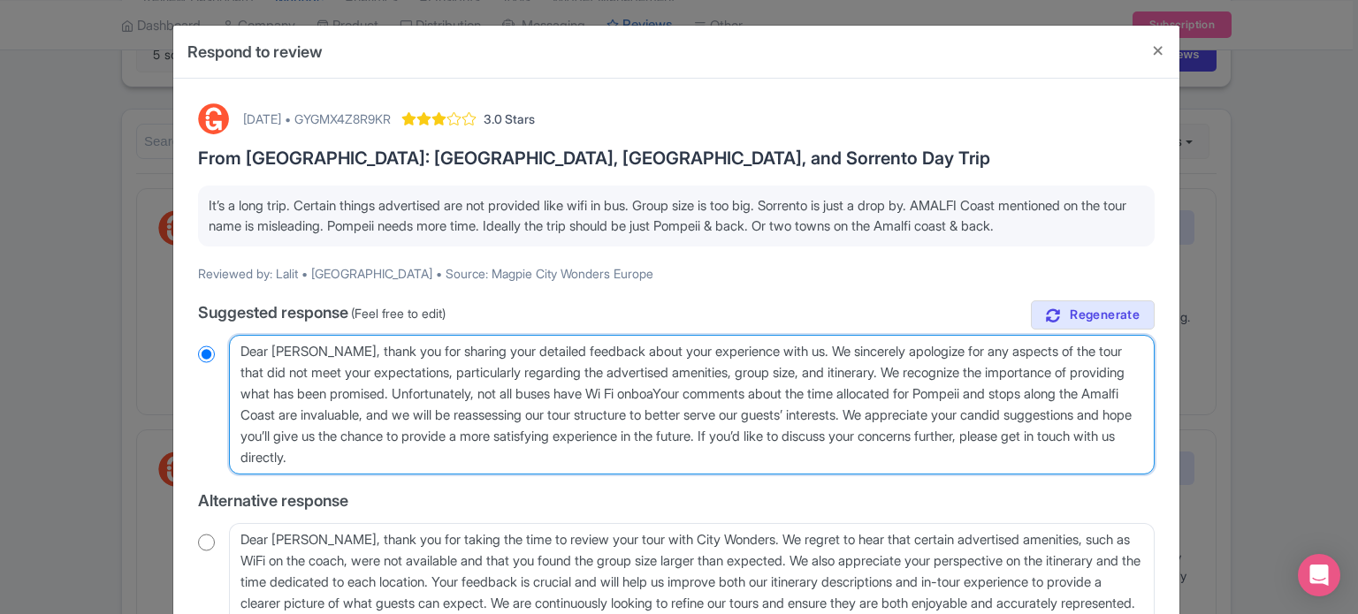
type textarea "Dear Lalit, thank you for sharing your detailed feedback about your experience …"
radio input "true"
type textarea "Dear Lalit, thank you for sharing your detailed feedback about your experience …"
radio input "true"
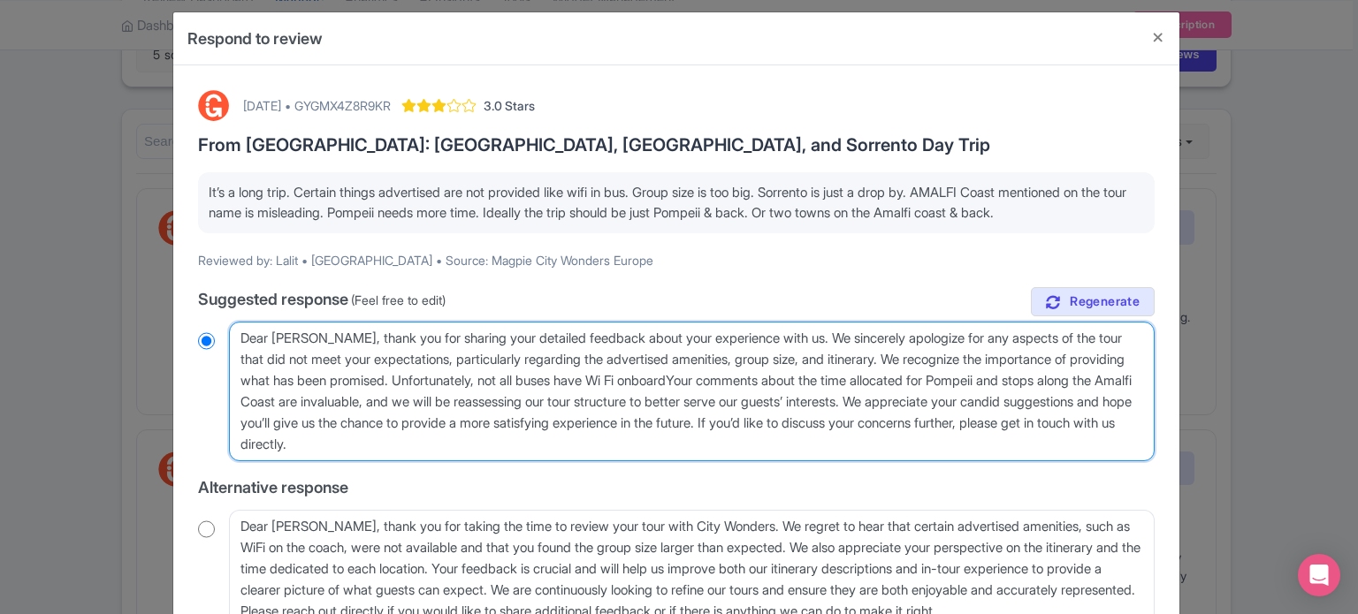
scroll to position [0, 0]
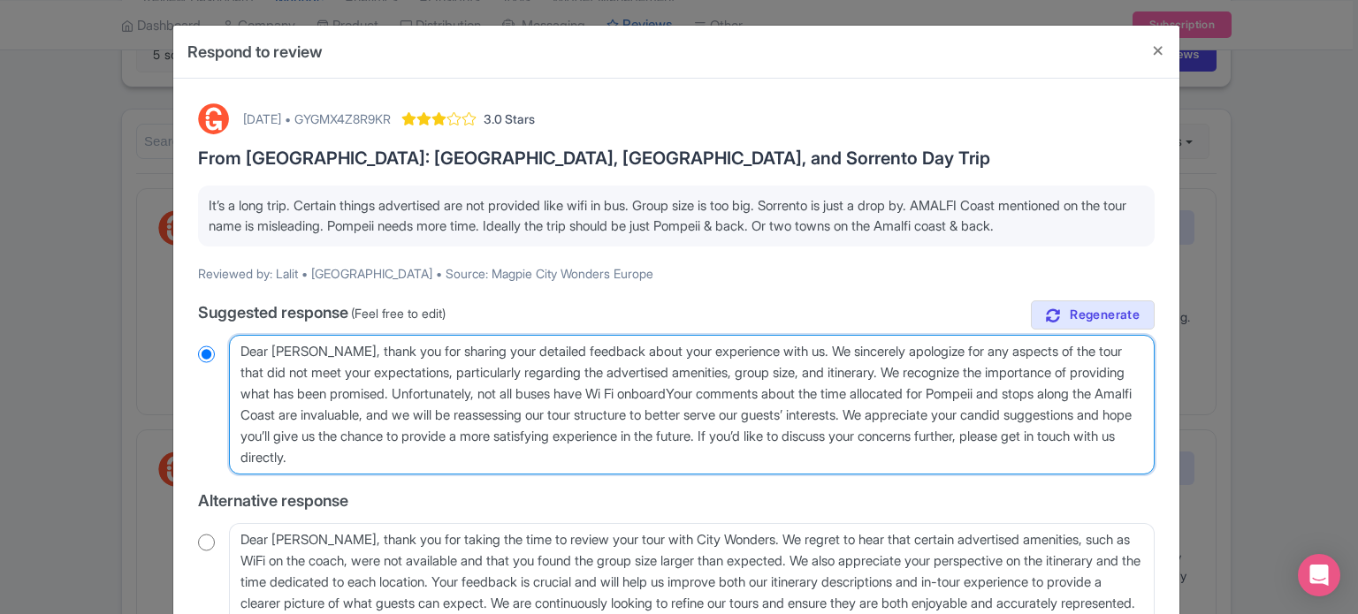
click at [687, 388] on textarea "Dear Lalit, thank you for sharing your detailed feedback about your experience …" at bounding box center [692, 405] width 926 height 140
type textarea "Dear Lalit, thank you for sharing your detailed feedback about your experience …"
radio input "true"
click at [751, 392] on textarea "Dear Lalit, thank you for sharing your detailed feedback about your experience …" at bounding box center [692, 405] width 926 height 140
type textarea "Dear Lalit, thank you for sharing your detailed feedback about your experience …"
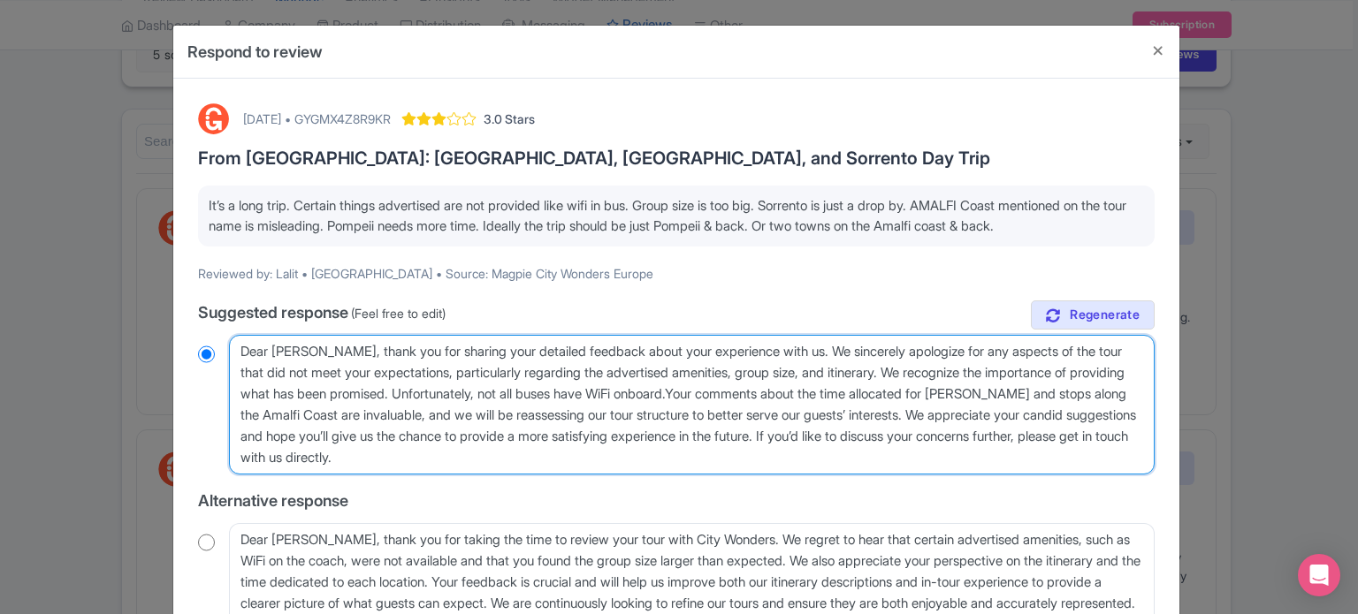
radio input "true"
type textarea "Dear Lalit, thank you for sharing your detailed feedback about your experience …"
radio input "true"
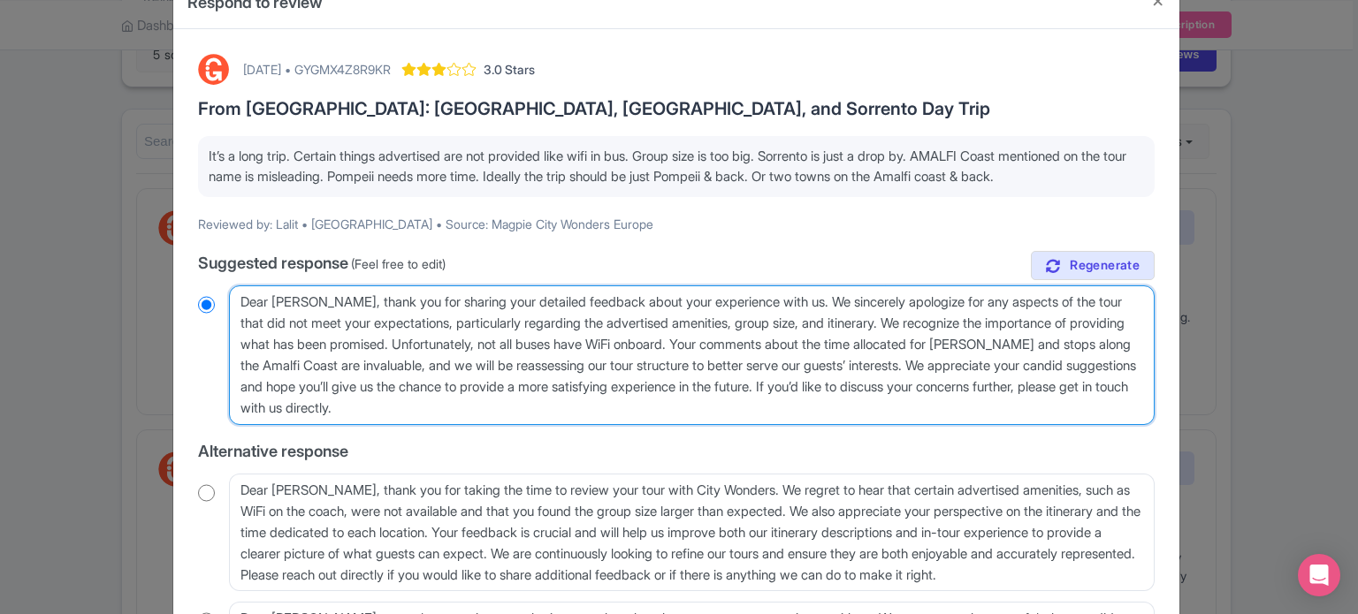
scroll to position [88, 0]
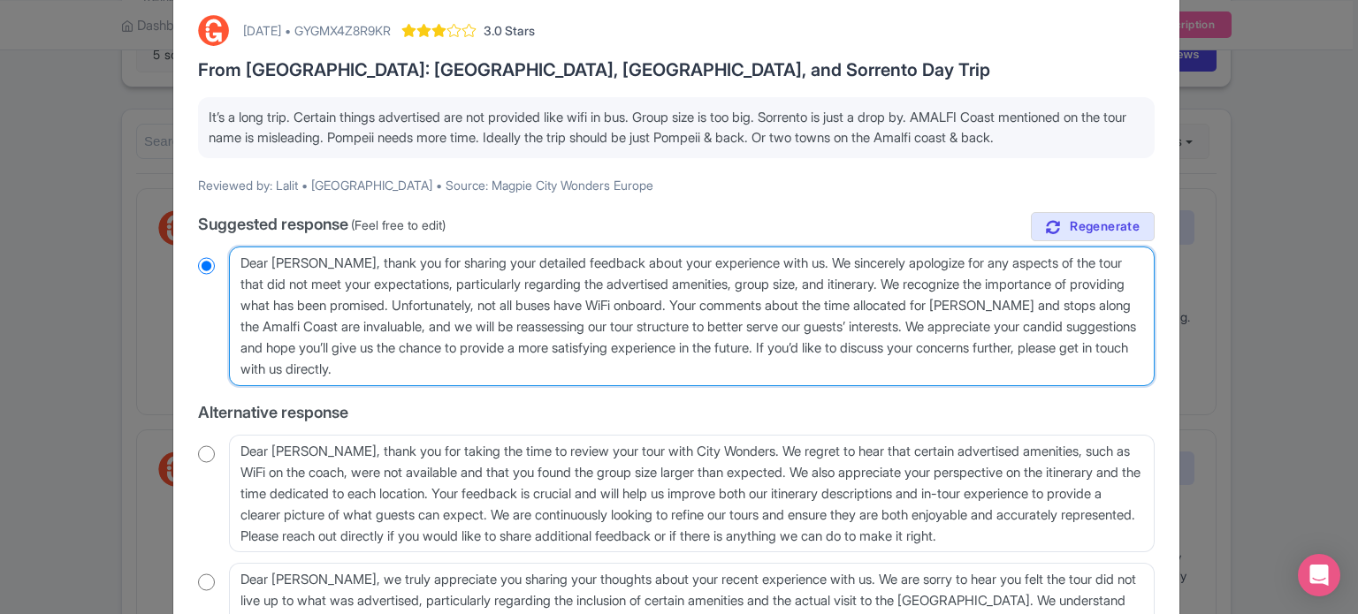
drag, startPoint x: 761, startPoint y: 304, endPoint x: 1027, endPoint y: 325, distance: 266.9
click at [1027, 325] on textarea "Dear Lalit, thank you for sharing your detailed feedback about your experience …" at bounding box center [692, 317] width 926 height 140
type textarea "Dear [PERSON_NAME], thank you for sharing your detailed feedback about your exp…"
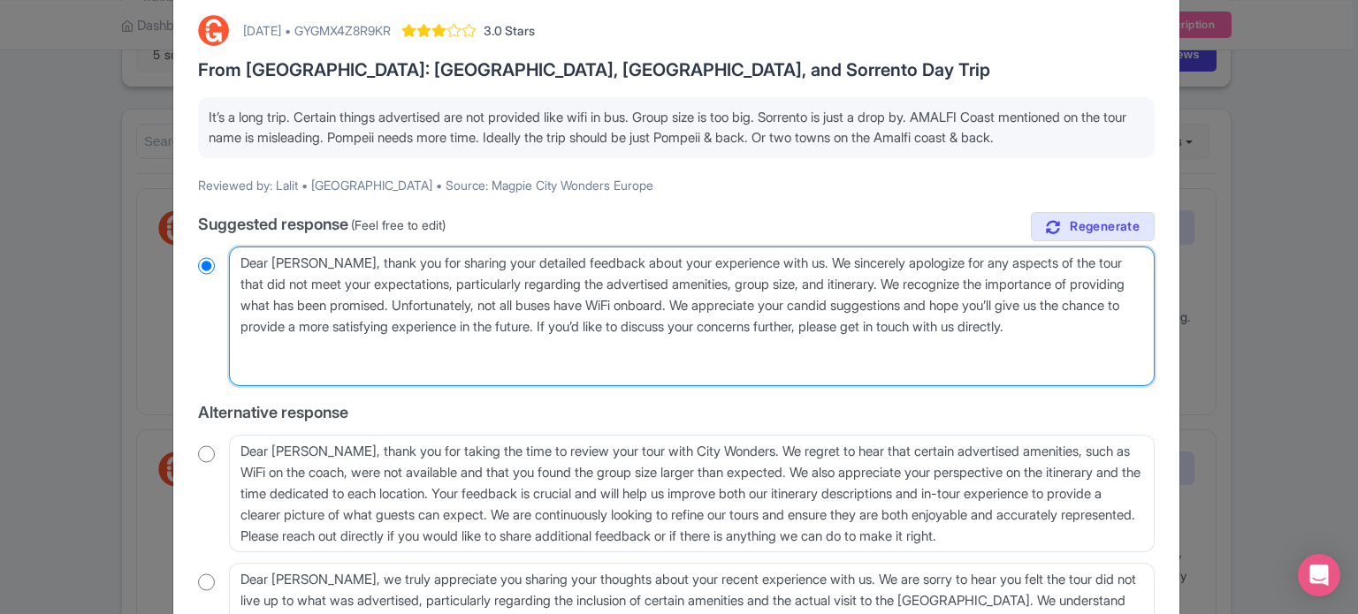
radio input "true"
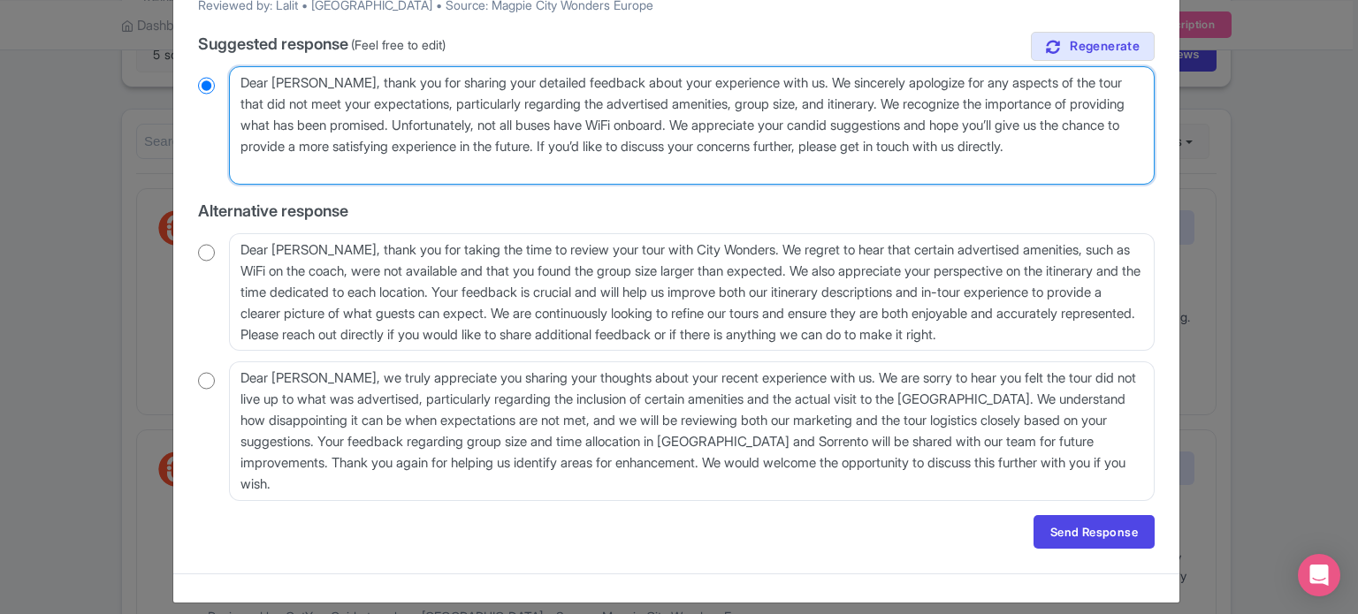
scroll to position [281, 0]
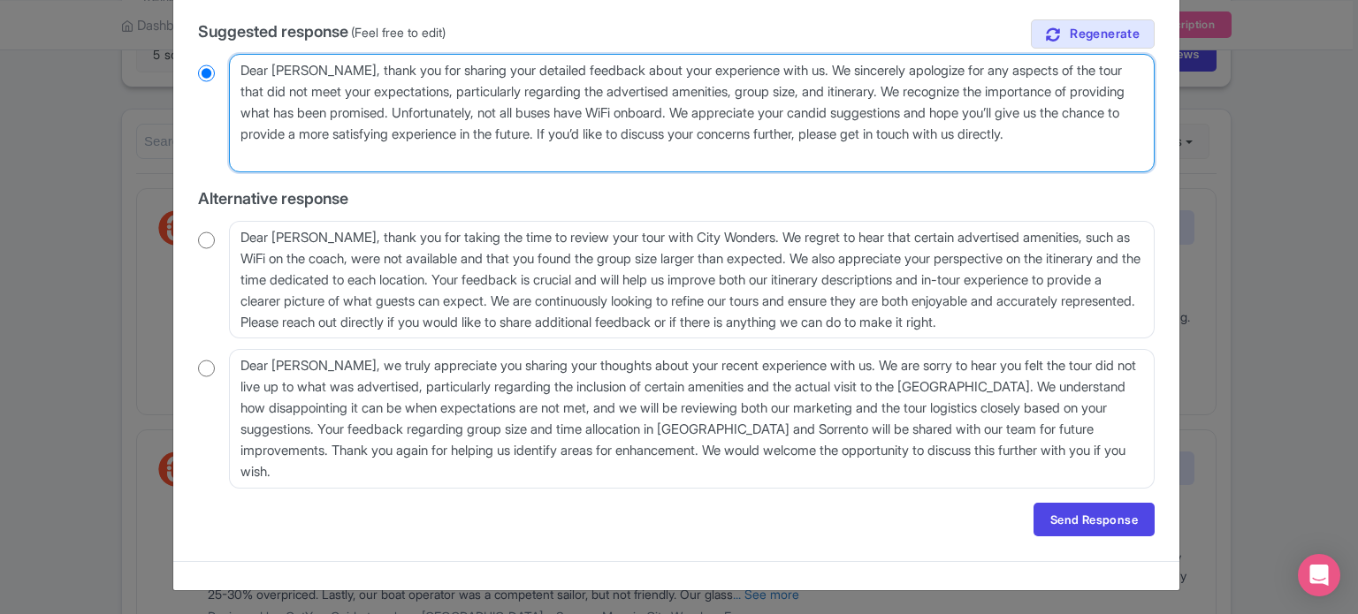
type textarea "Dear [PERSON_NAME], thank you for sharing your detailed feedback about your exp…"
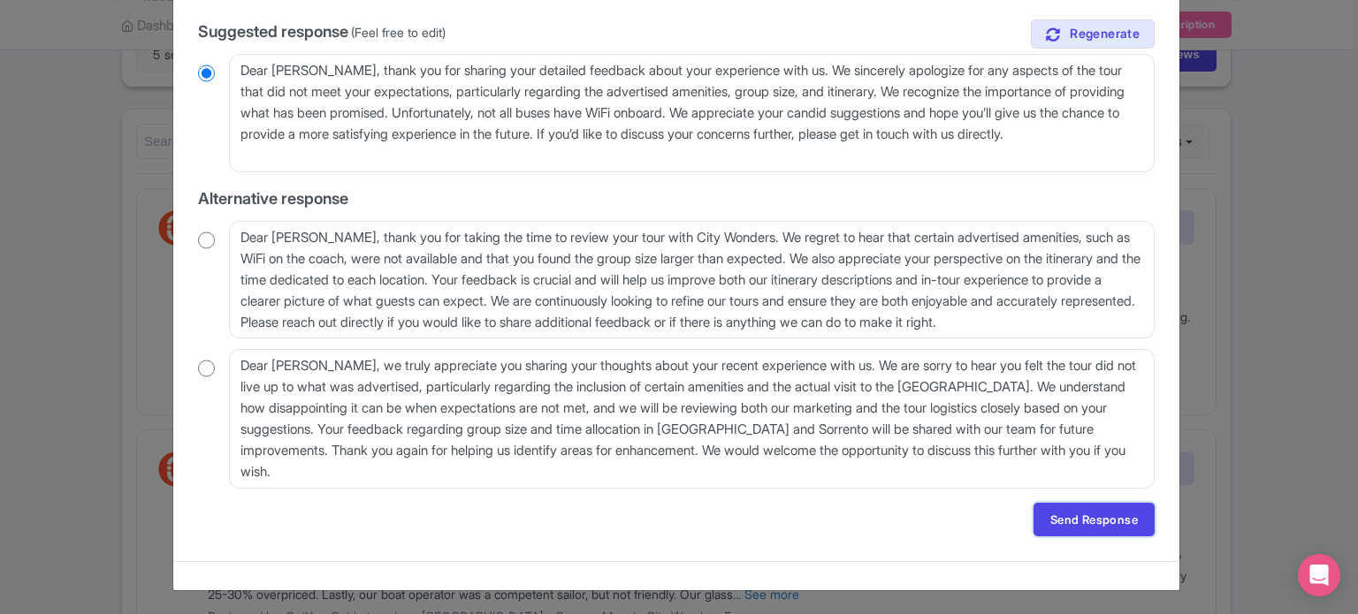
click at [1048, 512] on link "Send Response" at bounding box center [1093, 520] width 121 height 34
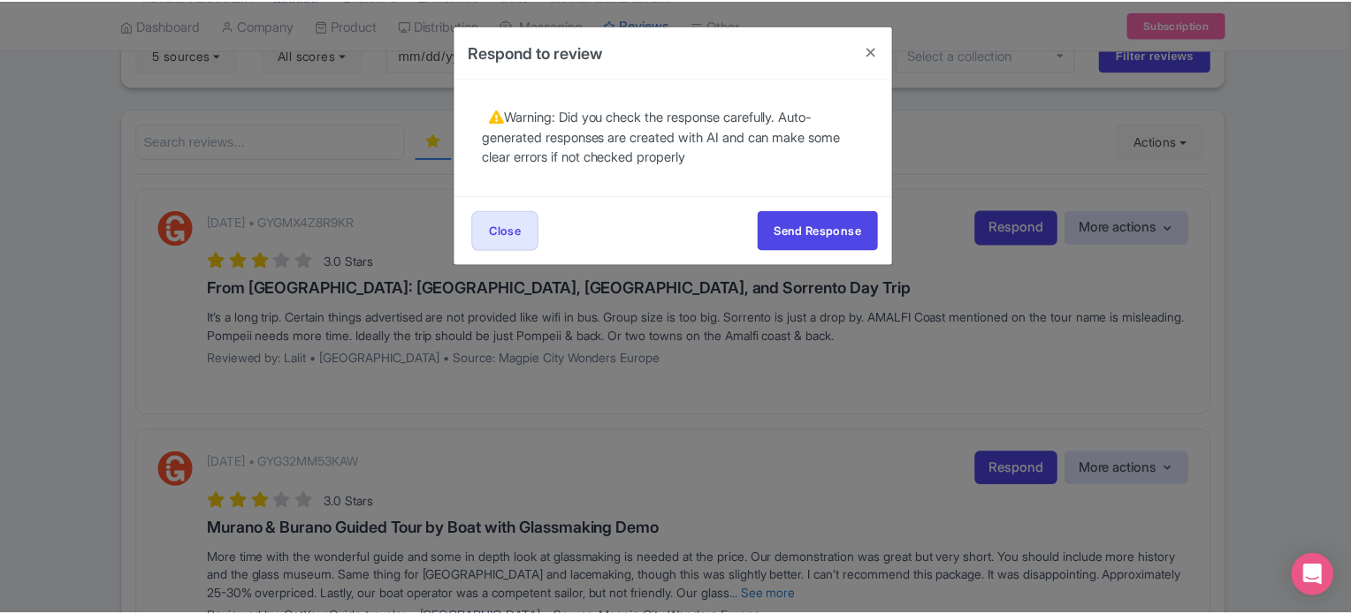
scroll to position [0, 0]
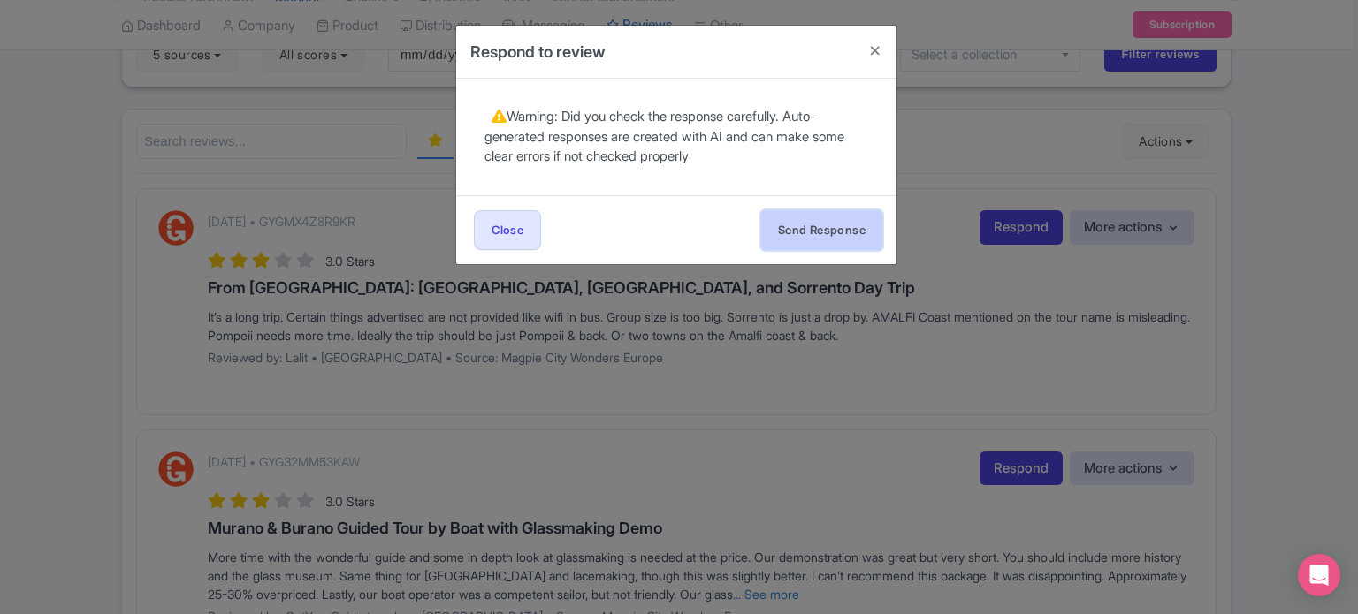
click at [851, 225] on button "Send Response" at bounding box center [821, 230] width 121 height 40
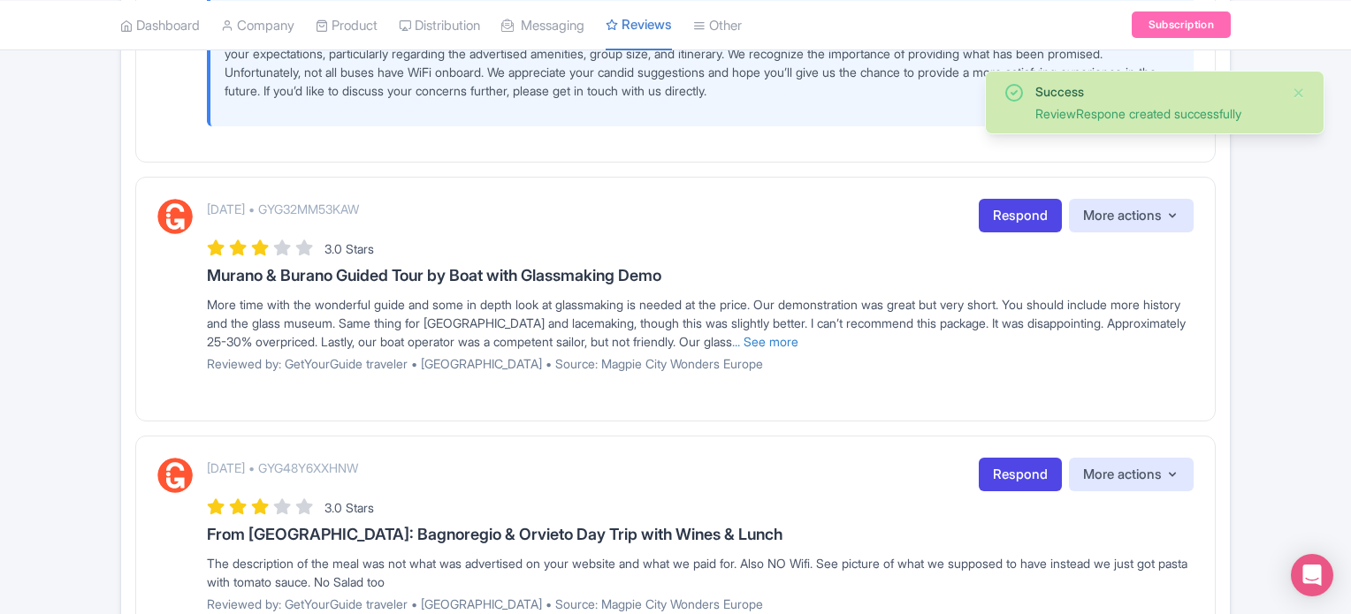
scroll to position [619, 0]
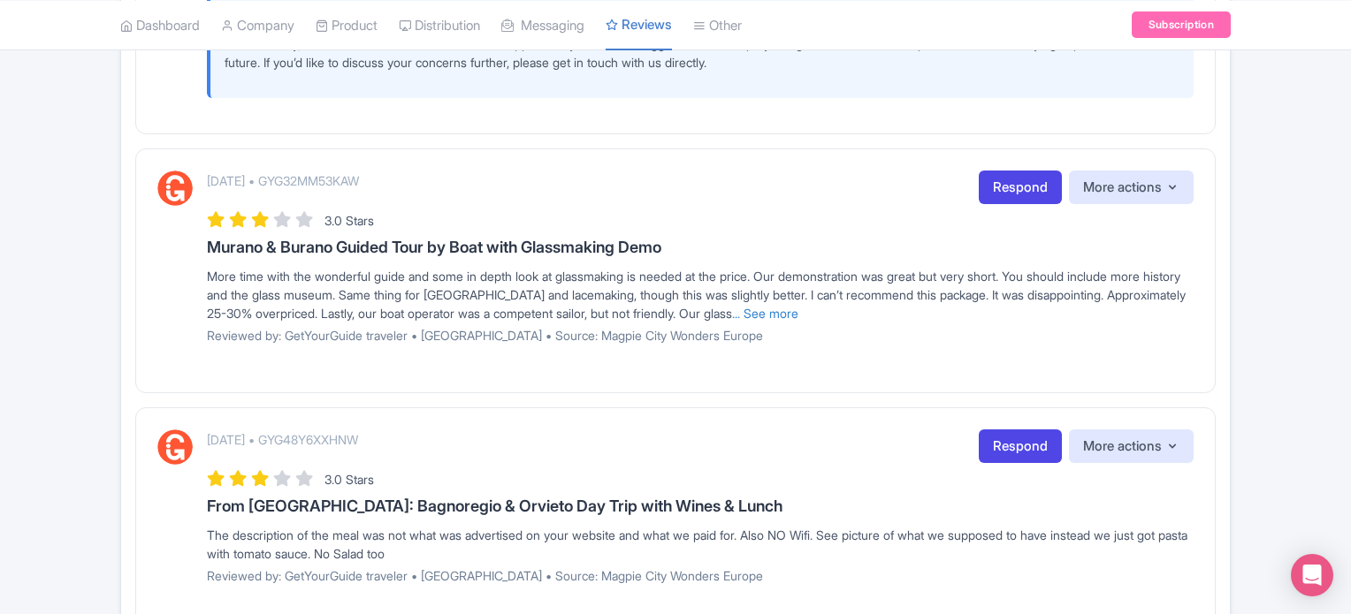
click at [798, 313] on link "... See more" at bounding box center [765, 313] width 66 height 15
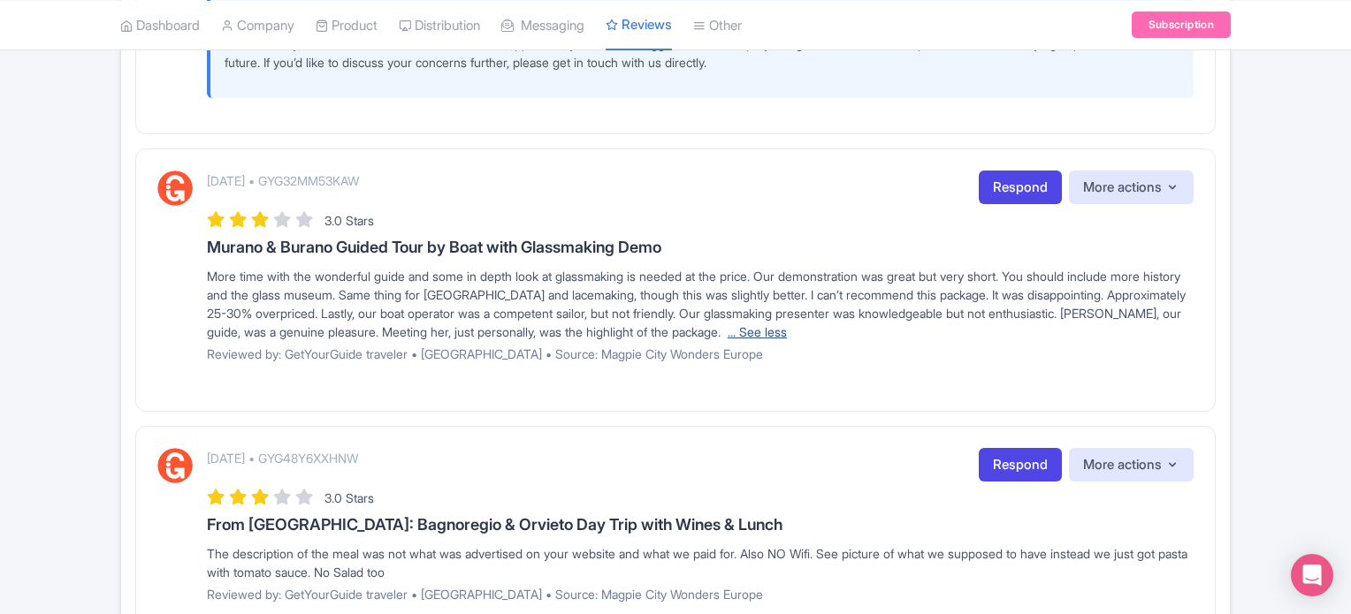
click at [787, 324] on link "... See less" at bounding box center [757, 331] width 59 height 15
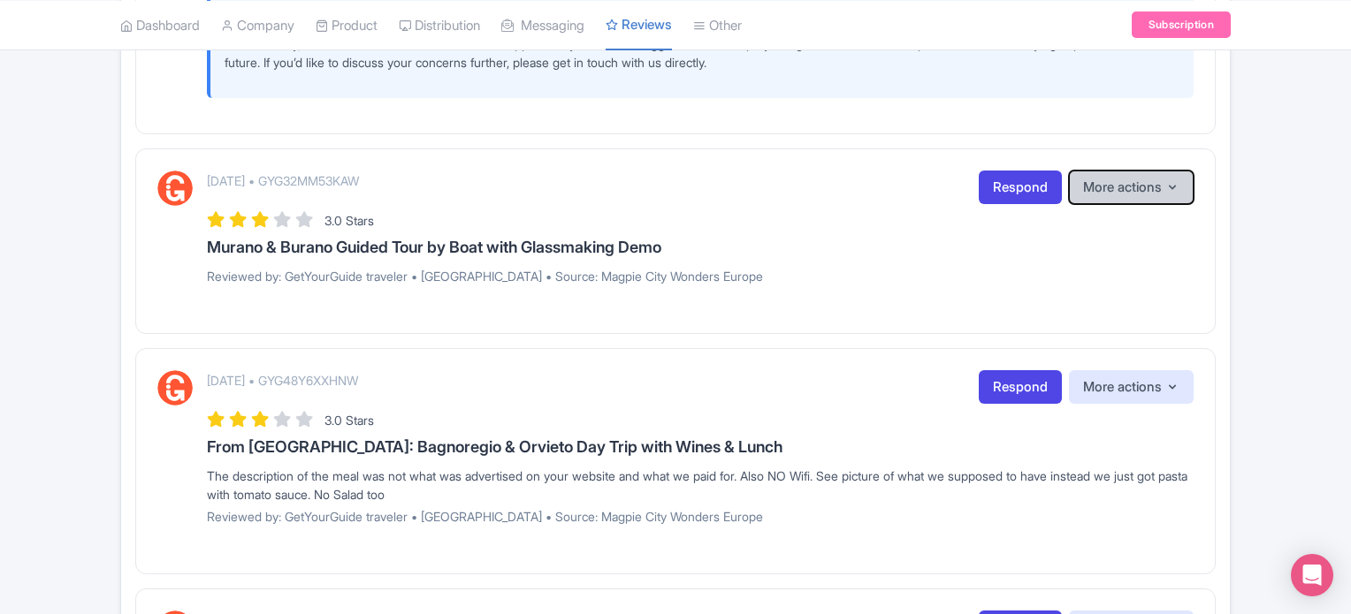
click at [1105, 171] on button "More actions" at bounding box center [1131, 188] width 125 height 34
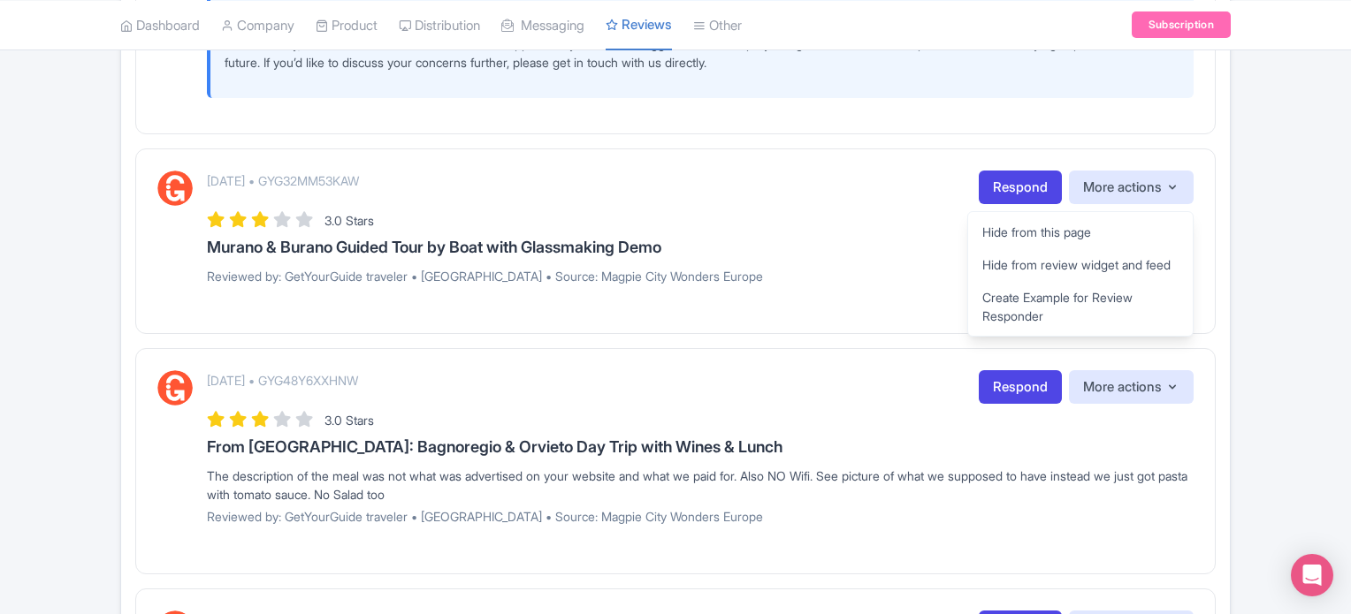
click at [870, 271] on p "Reviewed by: GetYourGuide traveler • [GEOGRAPHIC_DATA] • Source: Magpie City Wo…" at bounding box center [700, 276] width 987 height 19
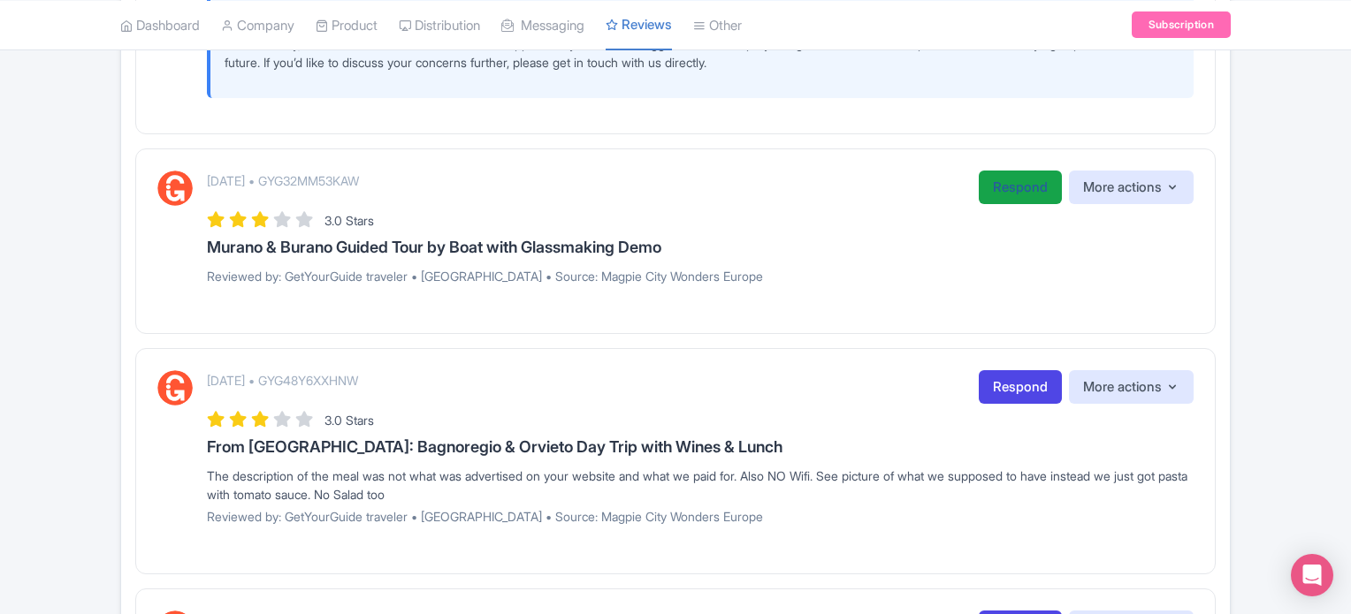
click at [996, 190] on link "Respond" at bounding box center [1020, 188] width 83 height 34
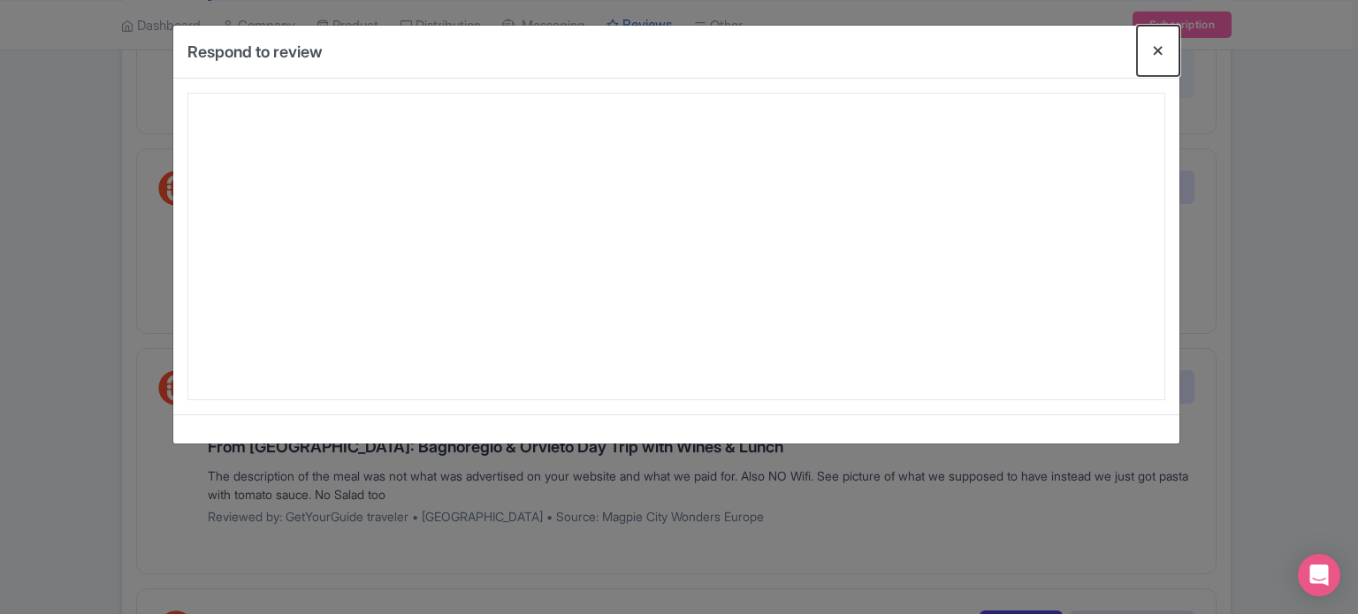
click at [1153, 48] on button "Close" at bounding box center [1158, 51] width 42 height 50
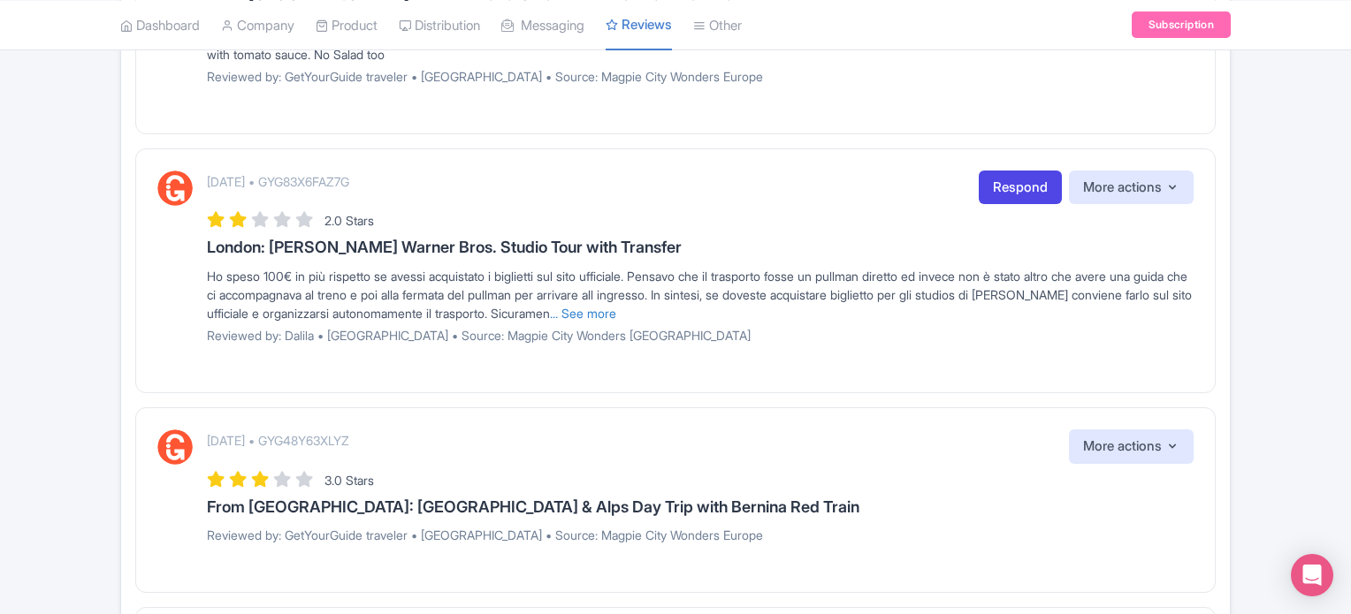
scroll to position [1061, 0]
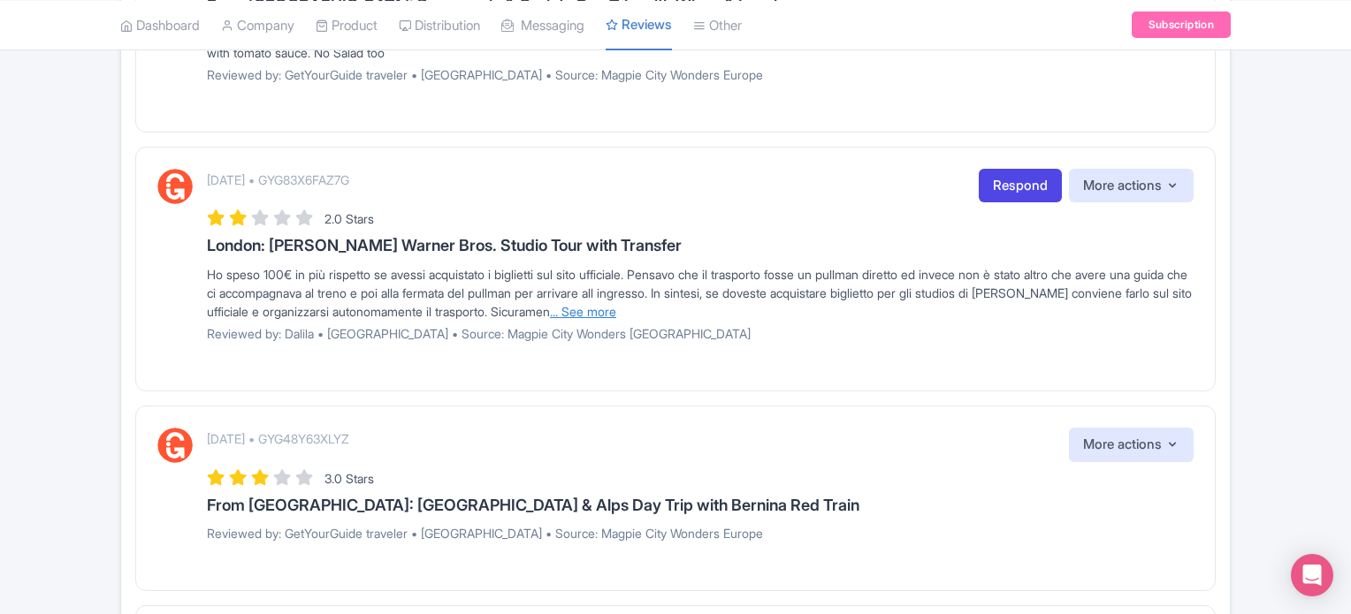
click at [616, 309] on link "... See more" at bounding box center [583, 311] width 66 height 15
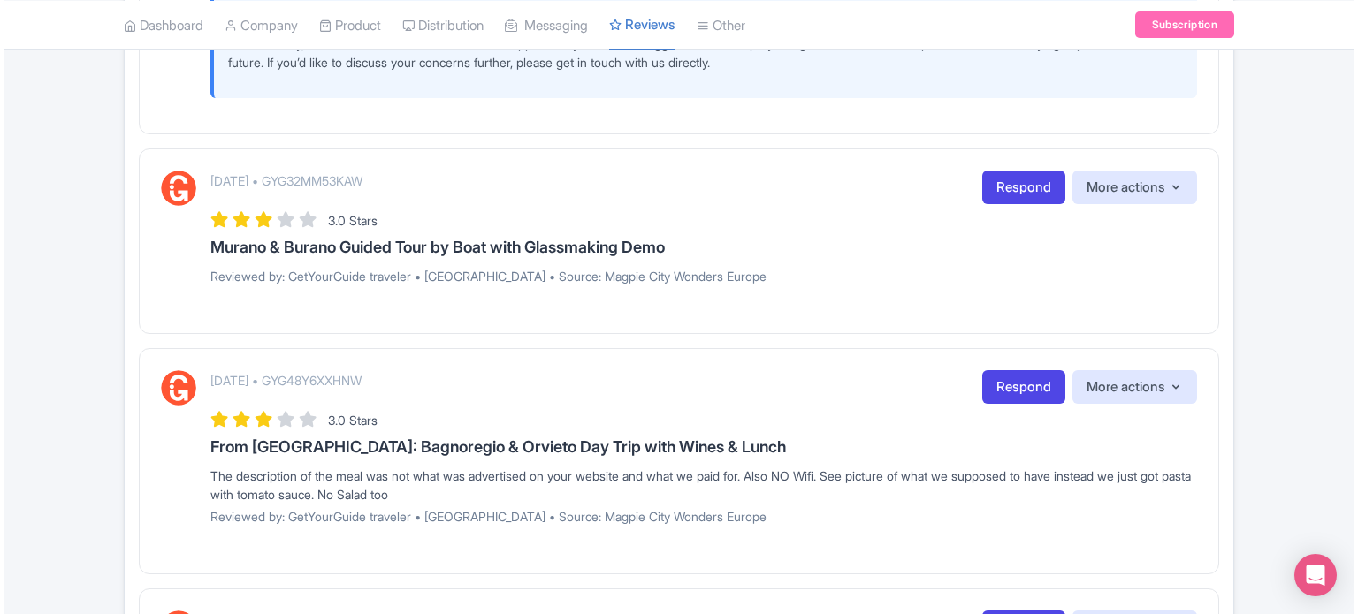
scroll to position [707, 0]
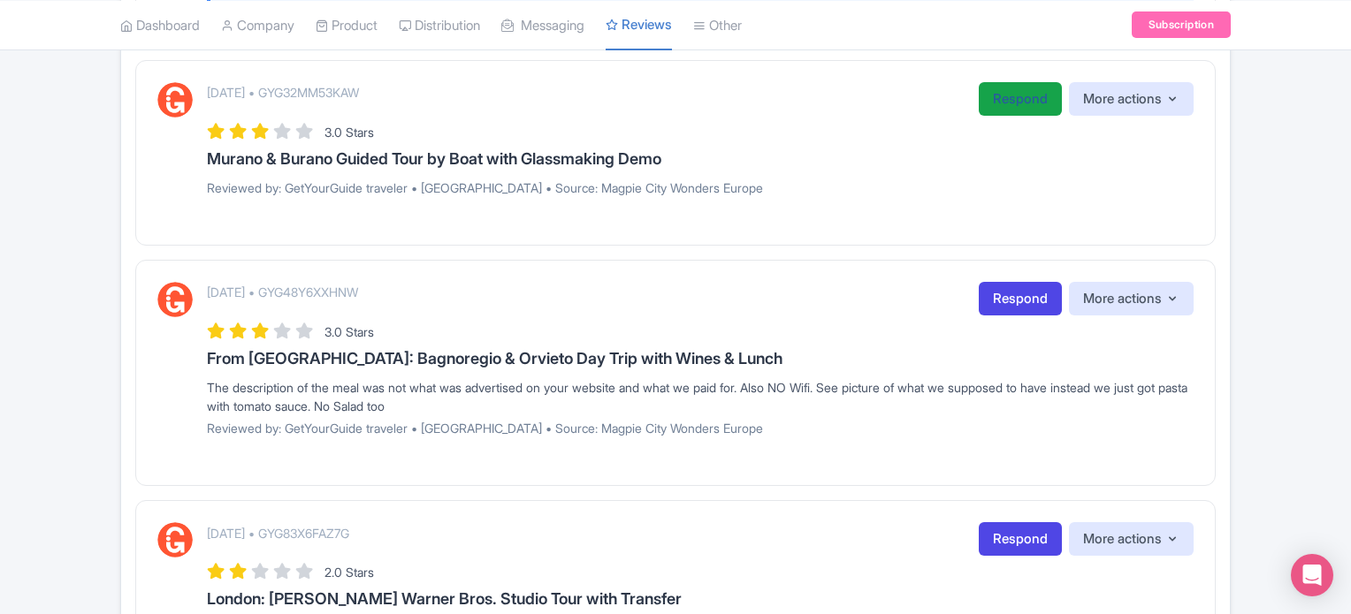
click at [1016, 106] on link "Respond" at bounding box center [1020, 99] width 83 height 34
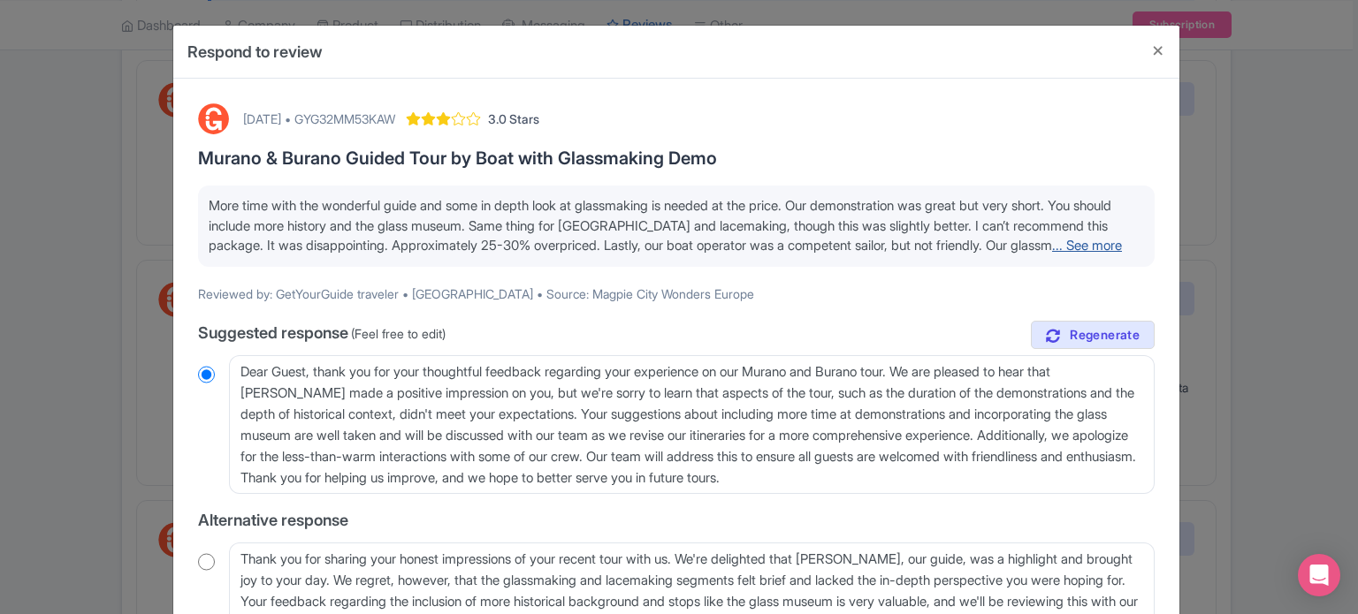
click at [1052, 254] on link "... See more" at bounding box center [1087, 245] width 70 height 17
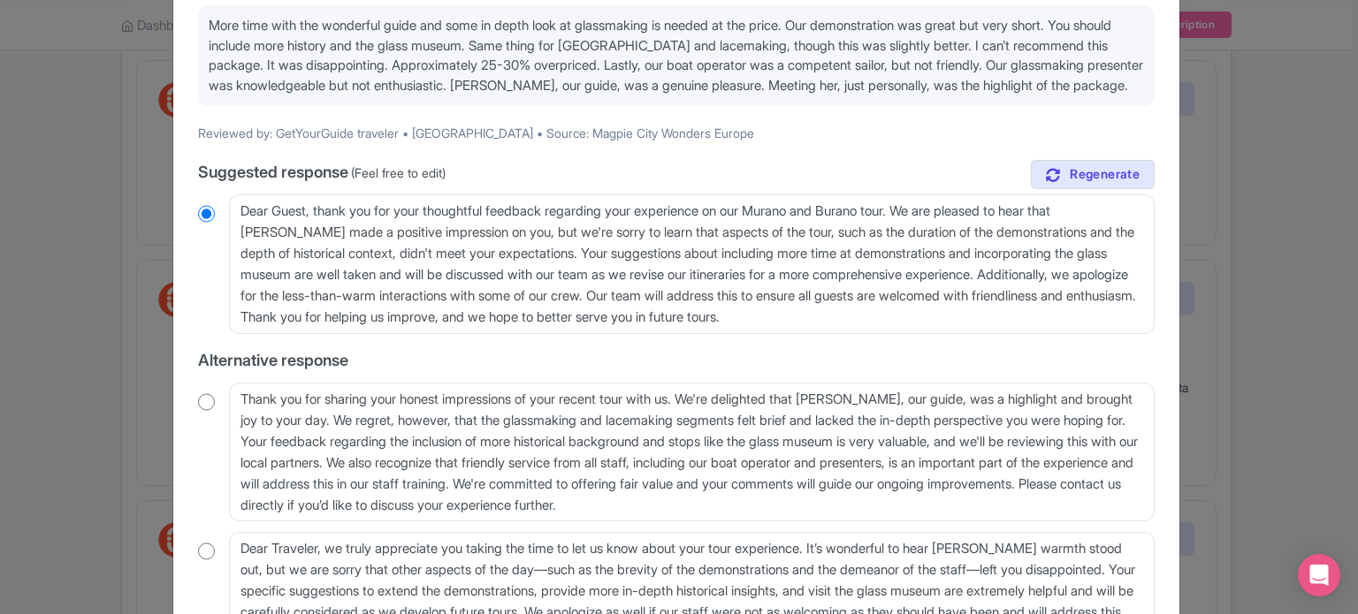
scroll to position [177, 0]
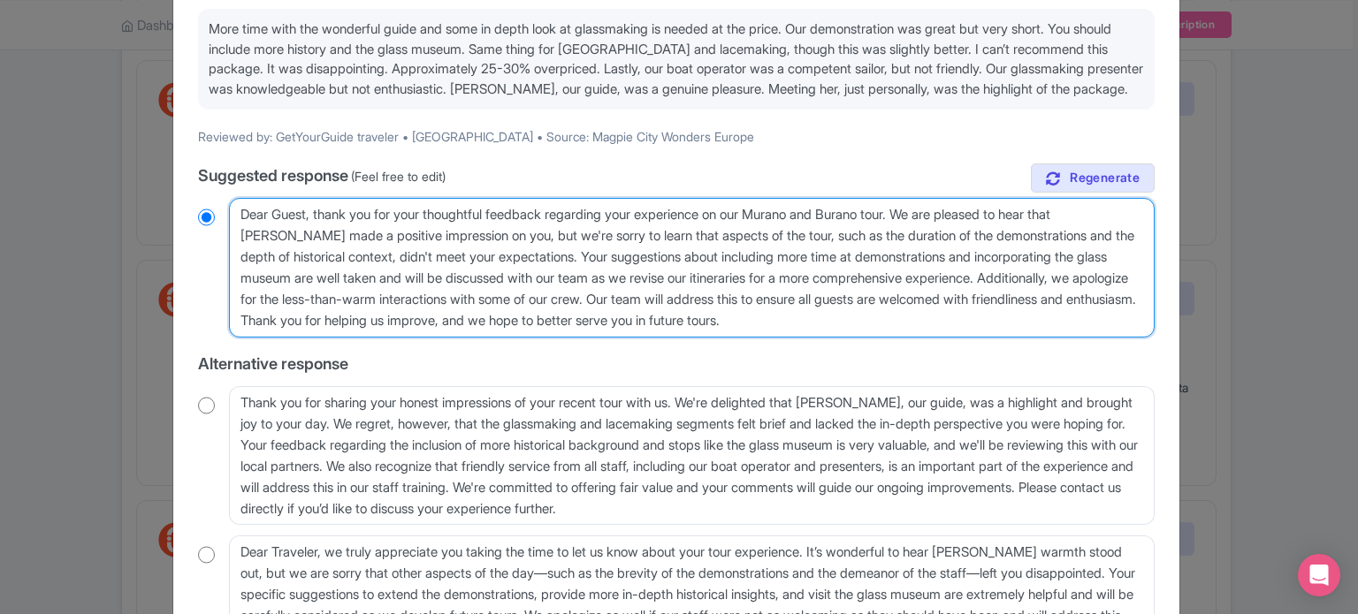
click at [634, 275] on textarea "Dear Guest, thank you for your thoughtful feedback regarding your experience on…" at bounding box center [692, 268] width 926 height 140
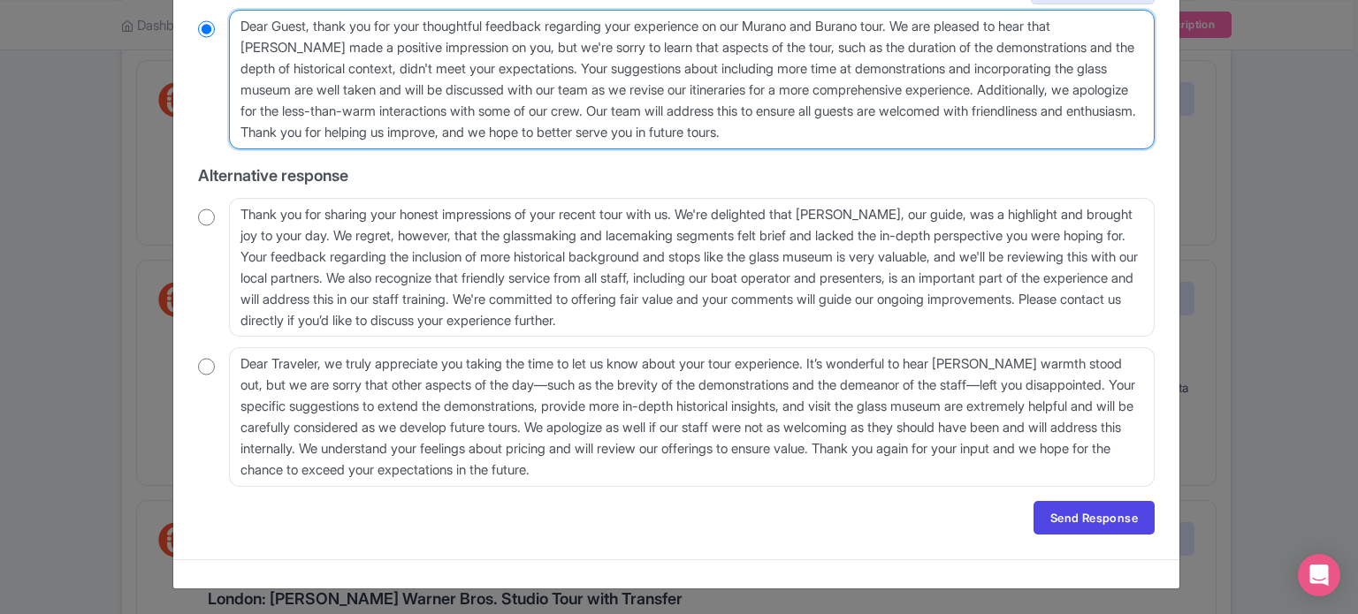
scroll to position [383, 0]
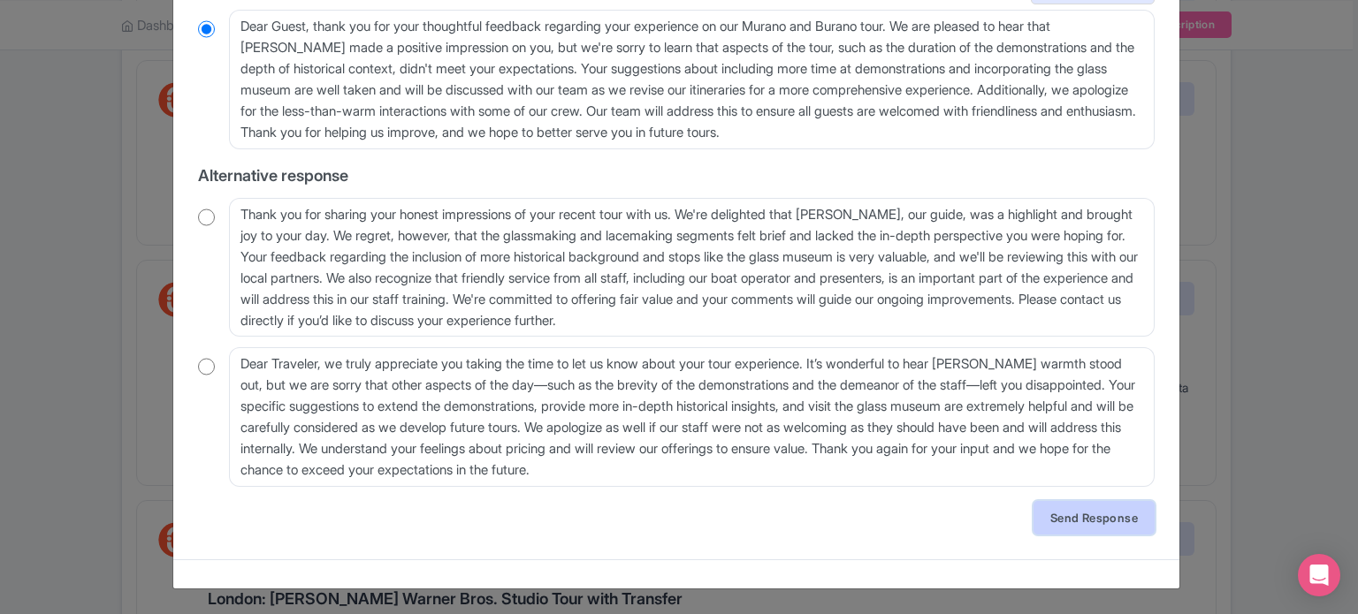
click at [1066, 514] on link "Send Response" at bounding box center [1093, 518] width 121 height 34
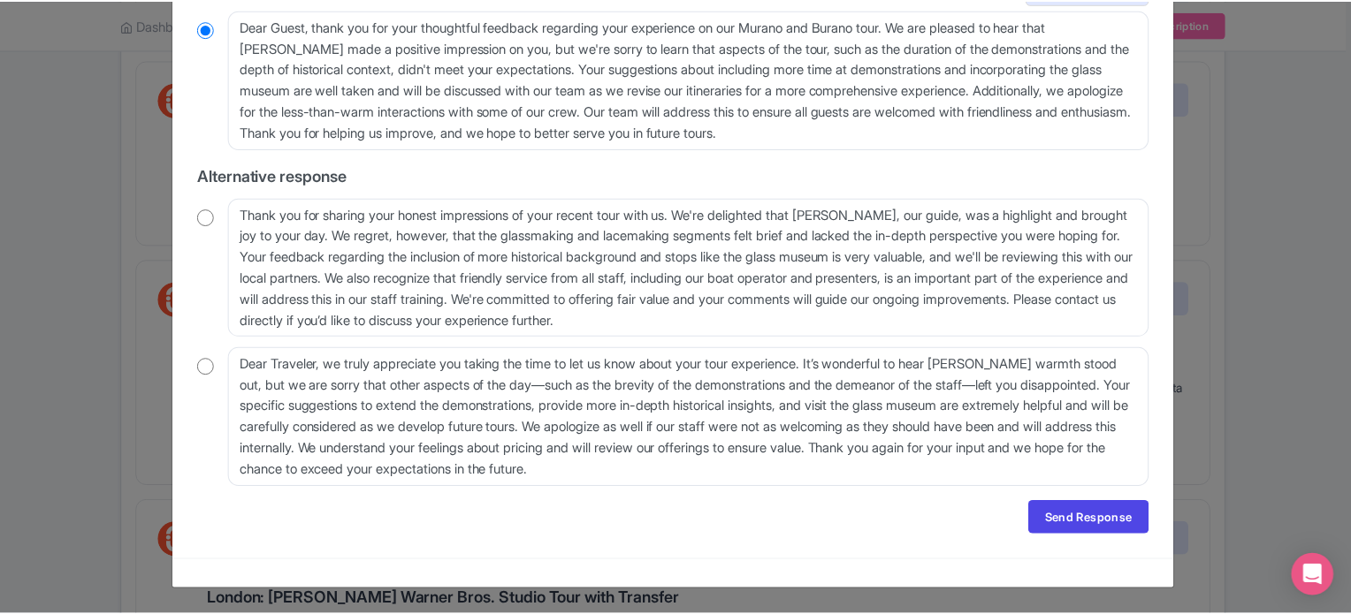
scroll to position [0, 0]
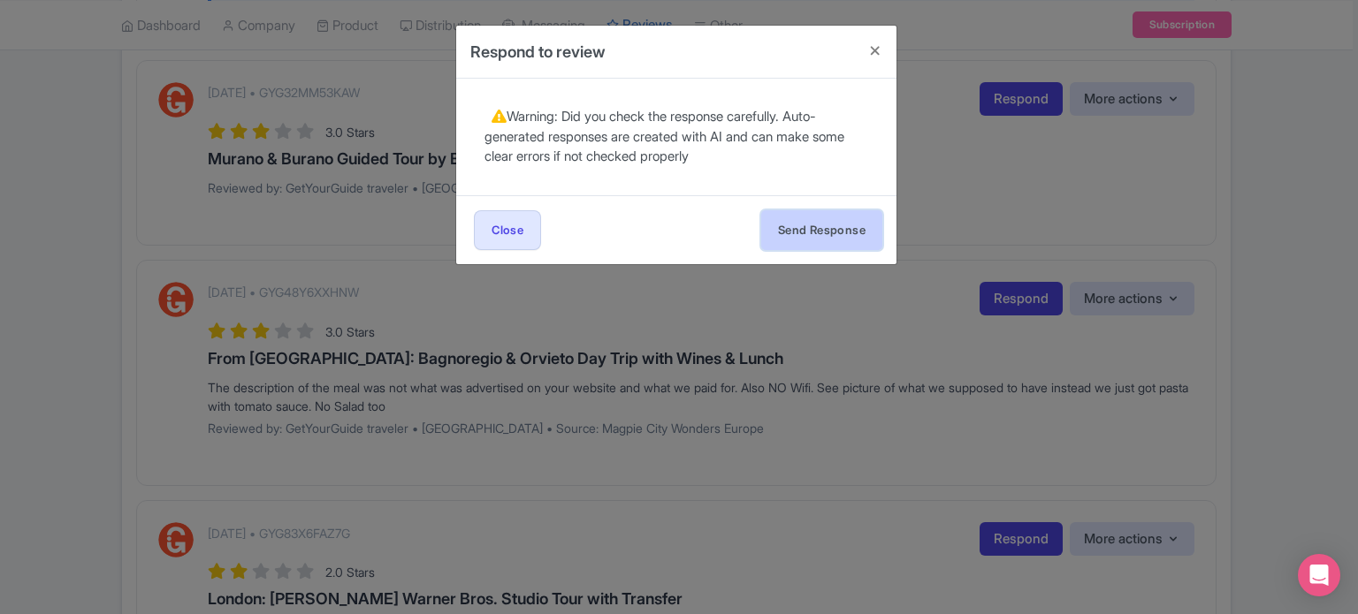
click at [831, 230] on button "Send Response" at bounding box center [821, 230] width 121 height 40
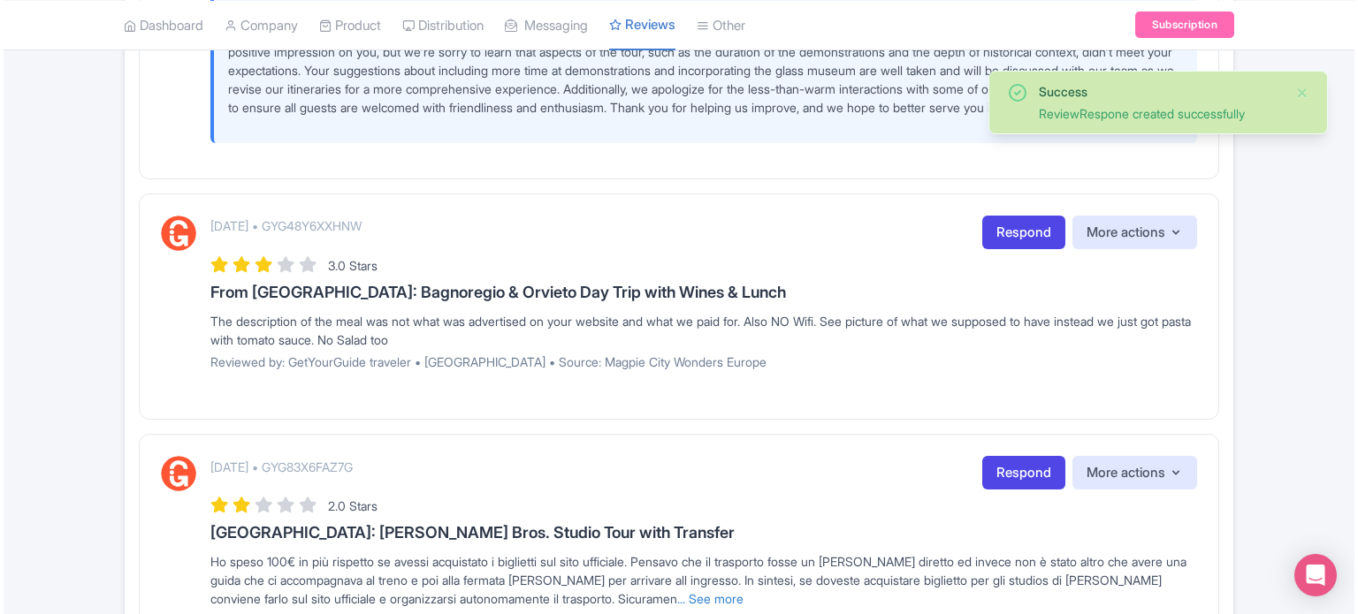
scroll to position [1061, 0]
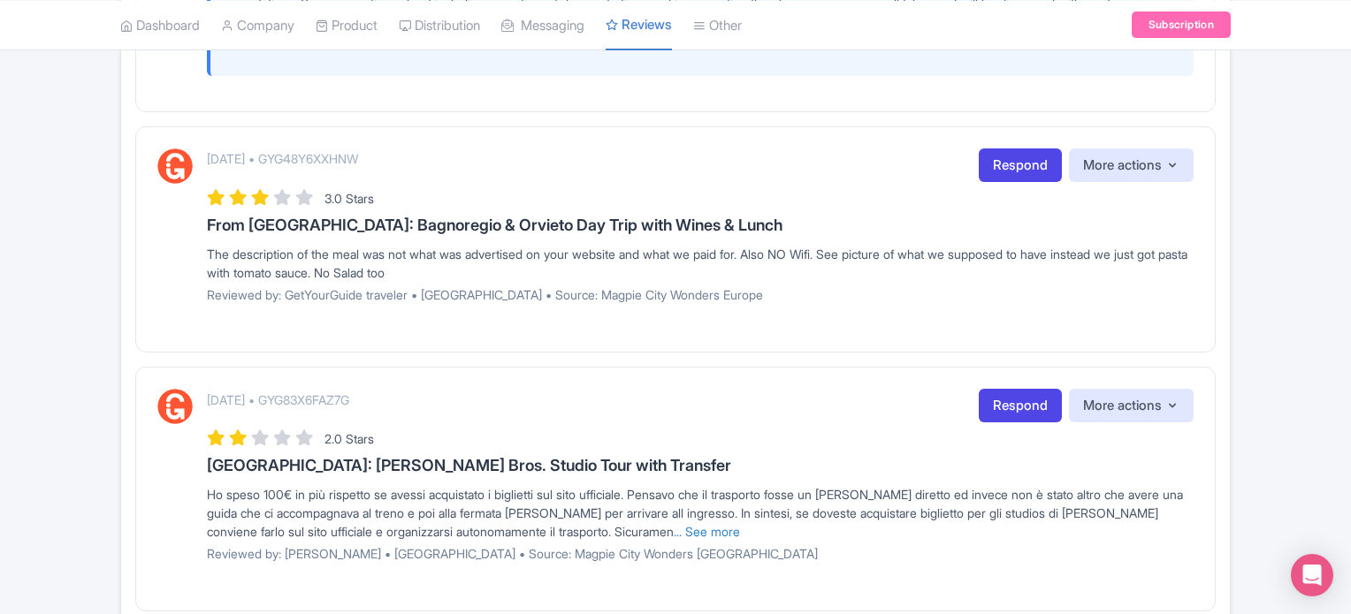
click at [358, 168] on p "[DATE] • GYG48Y6XXHNW" at bounding box center [282, 158] width 151 height 19
copy p "GYG48Y6XXHNW"
click at [990, 174] on link "Respond" at bounding box center [1020, 166] width 83 height 34
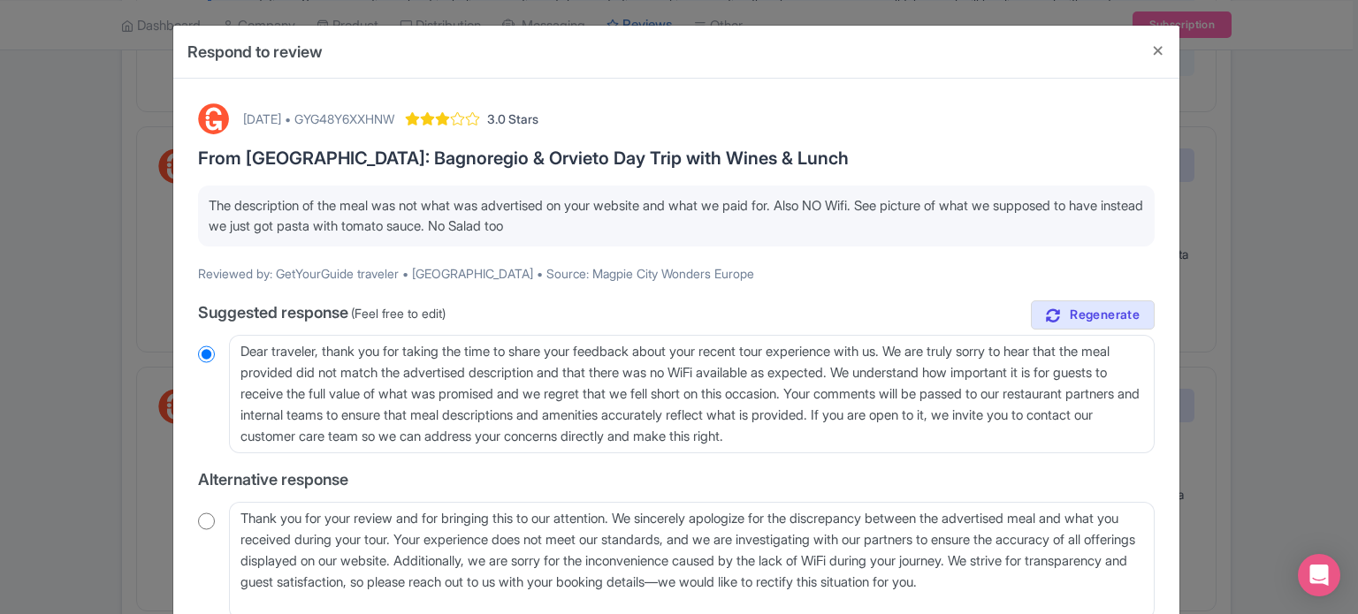
scroll to position [88, 0]
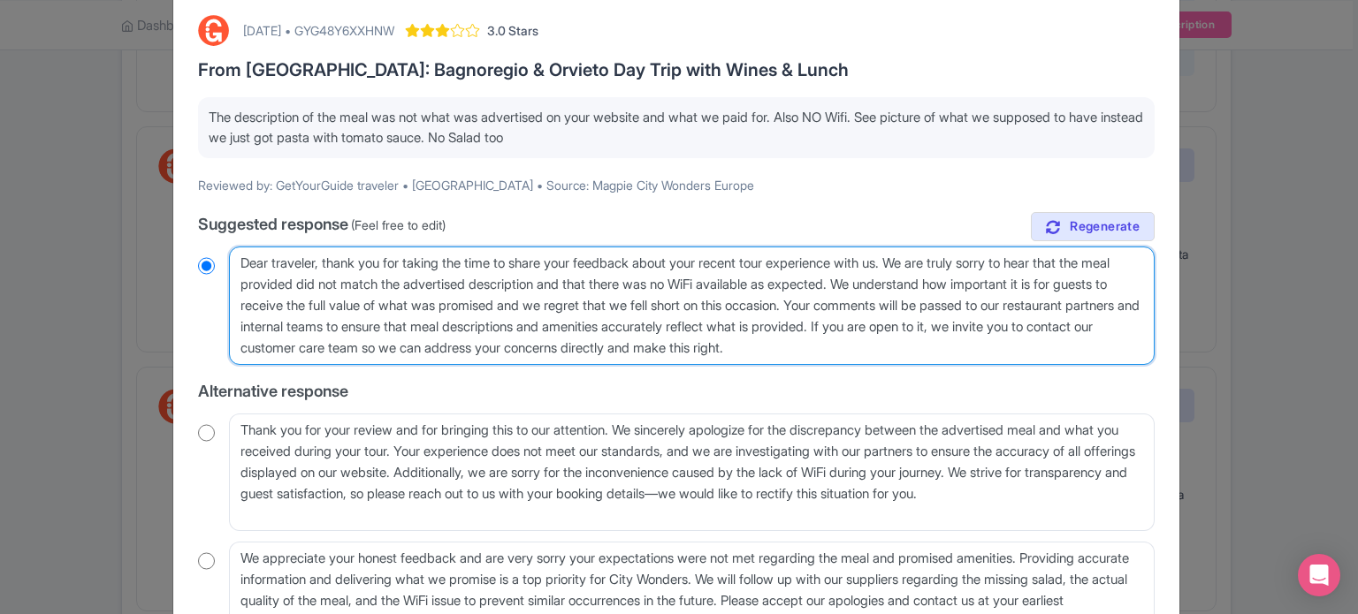
drag, startPoint x: 997, startPoint y: 323, endPoint x: 1003, endPoint y: 339, distance: 17.1
click at [1003, 339] on textarea "Dear traveler, thank you for taking the time to share your feedback about your …" at bounding box center [692, 306] width 926 height 118
type textarea "Dear traveler, thank you for taking the time to share your feedback about your …"
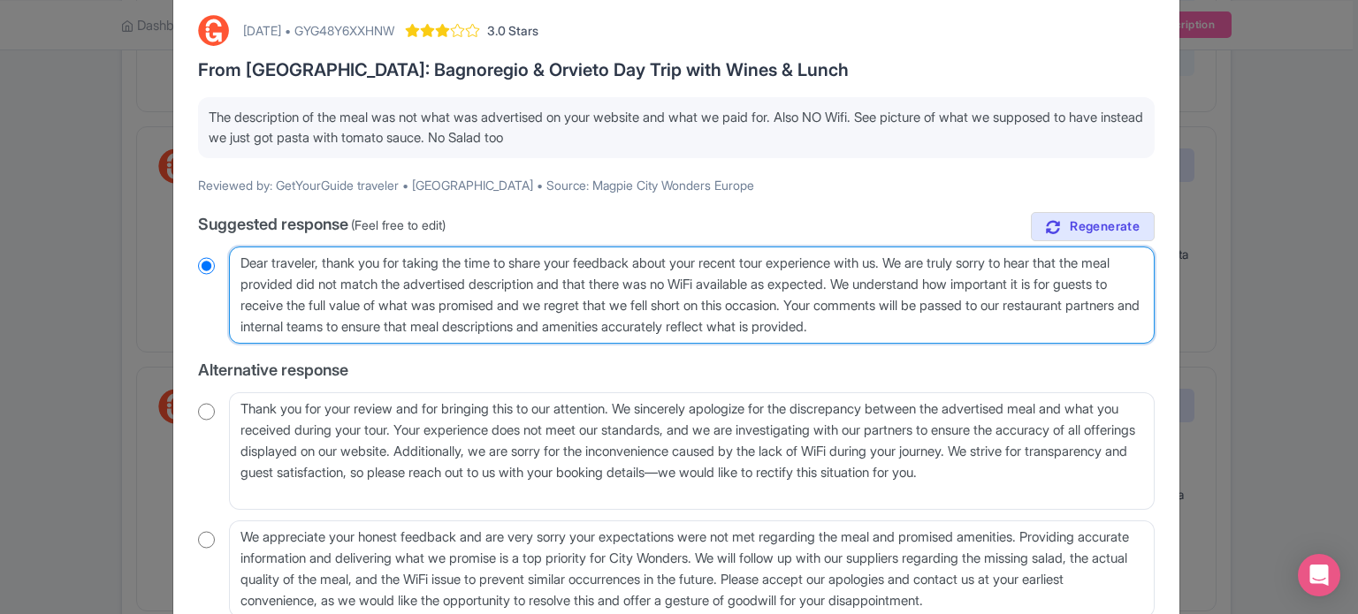
radio input "true"
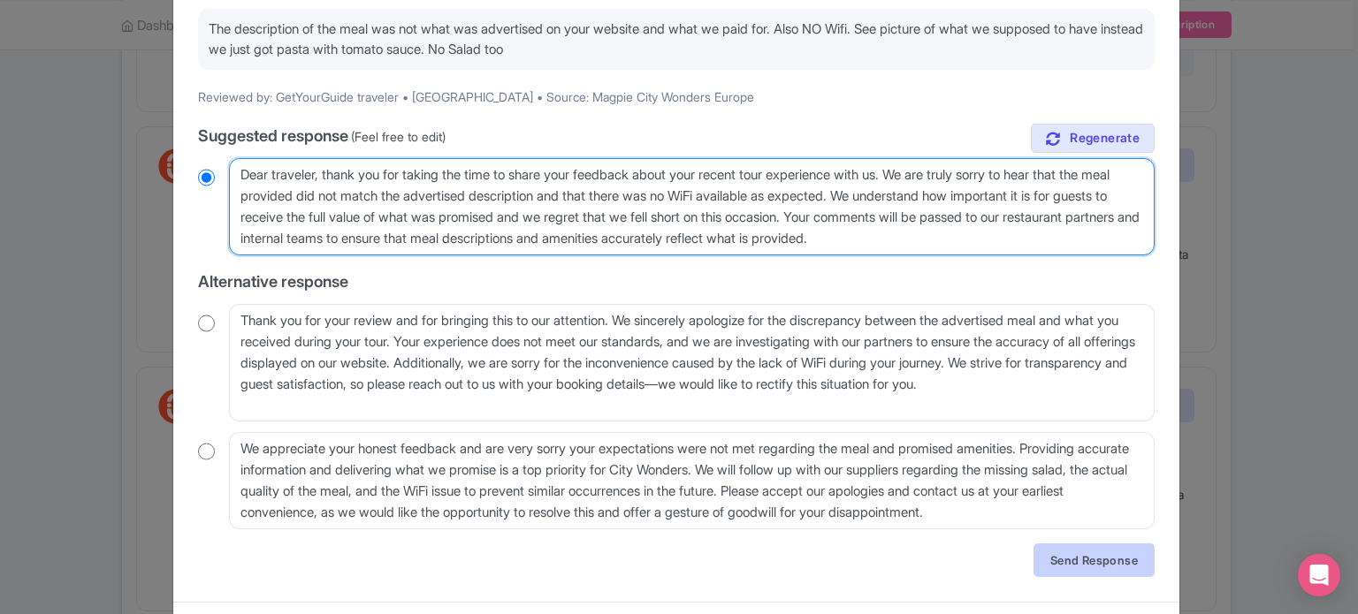
type textarea "Dear traveler, thank you for taking the time to share your feedback about your …"
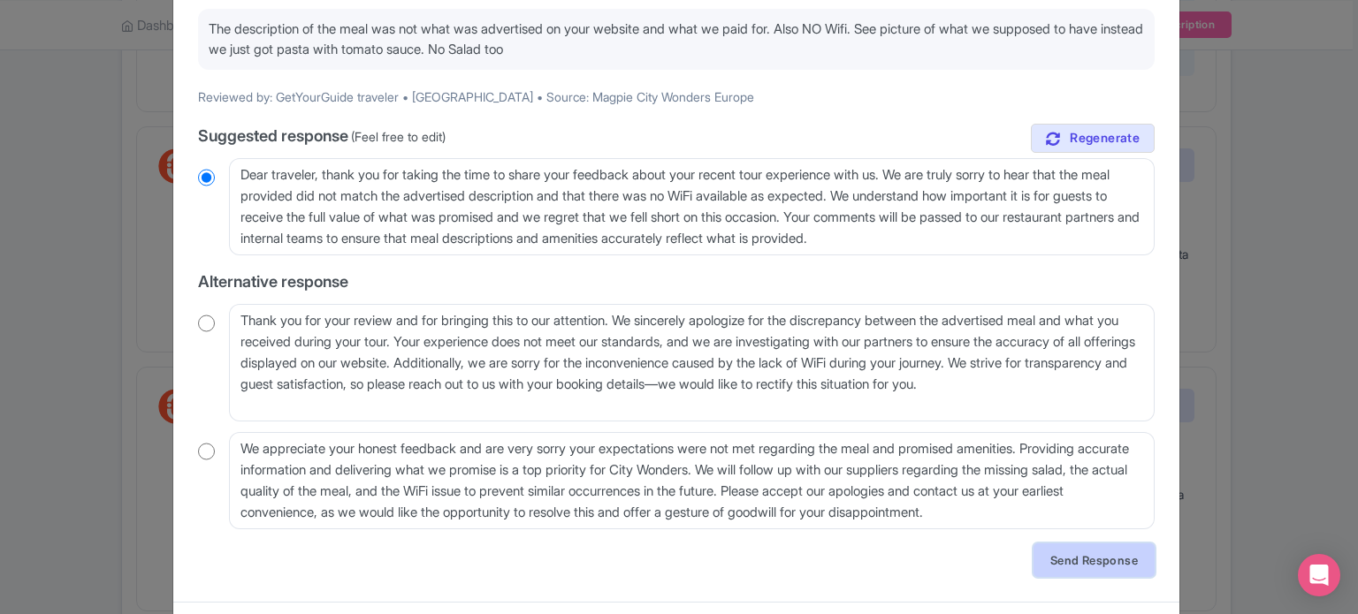
click at [1061, 554] on link "Send Response" at bounding box center [1093, 561] width 121 height 34
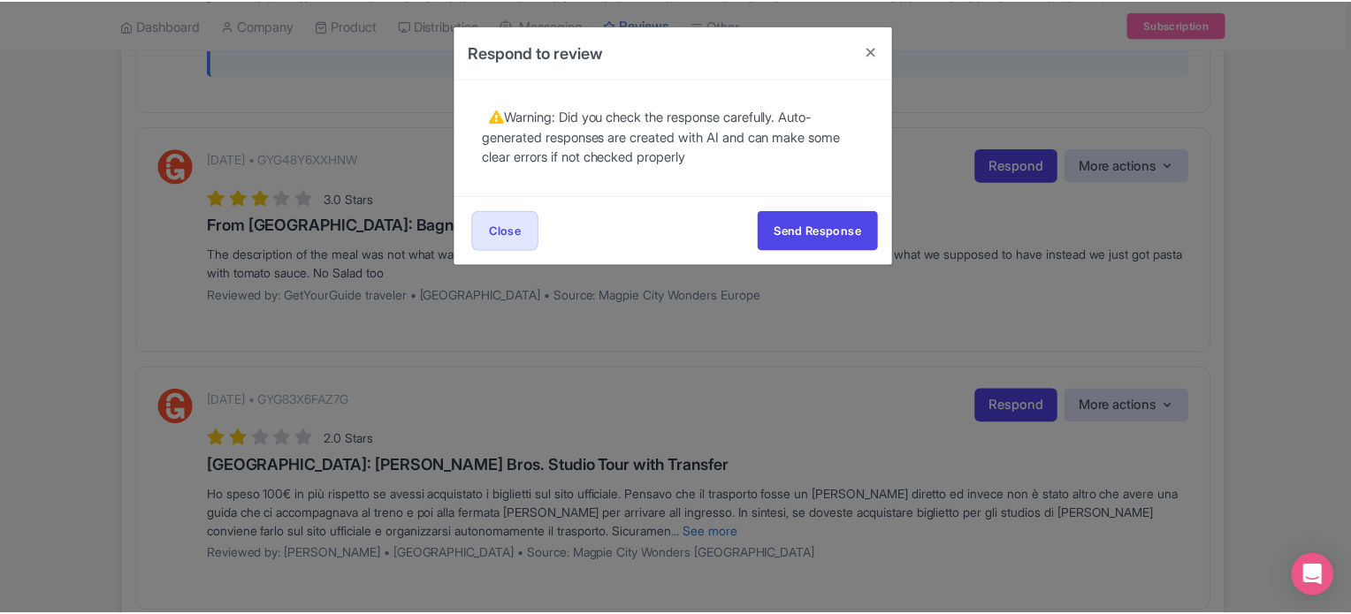
scroll to position [0, 0]
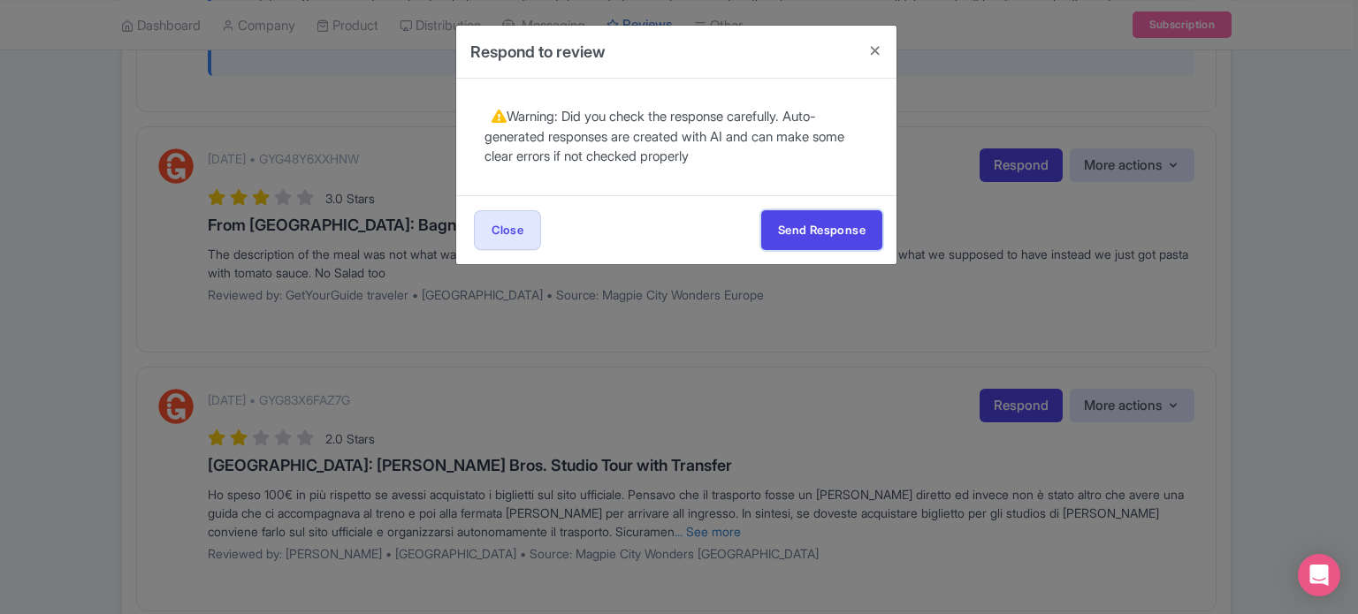
drag, startPoint x: 820, startPoint y: 235, endPoint x: 810, endPoint y: 249, distance: 17.7
click at [820, 235] on button "Send Response" at bounding box center [821, 230] width 121 height 40
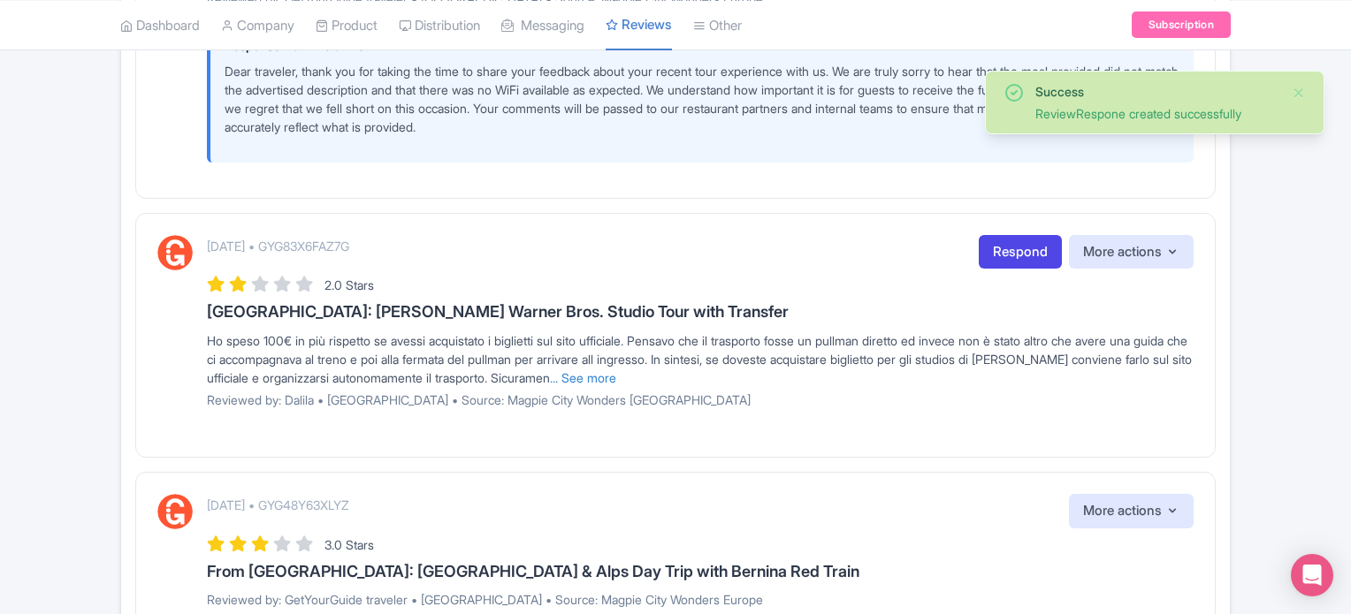
scroll to position [1414, 0]
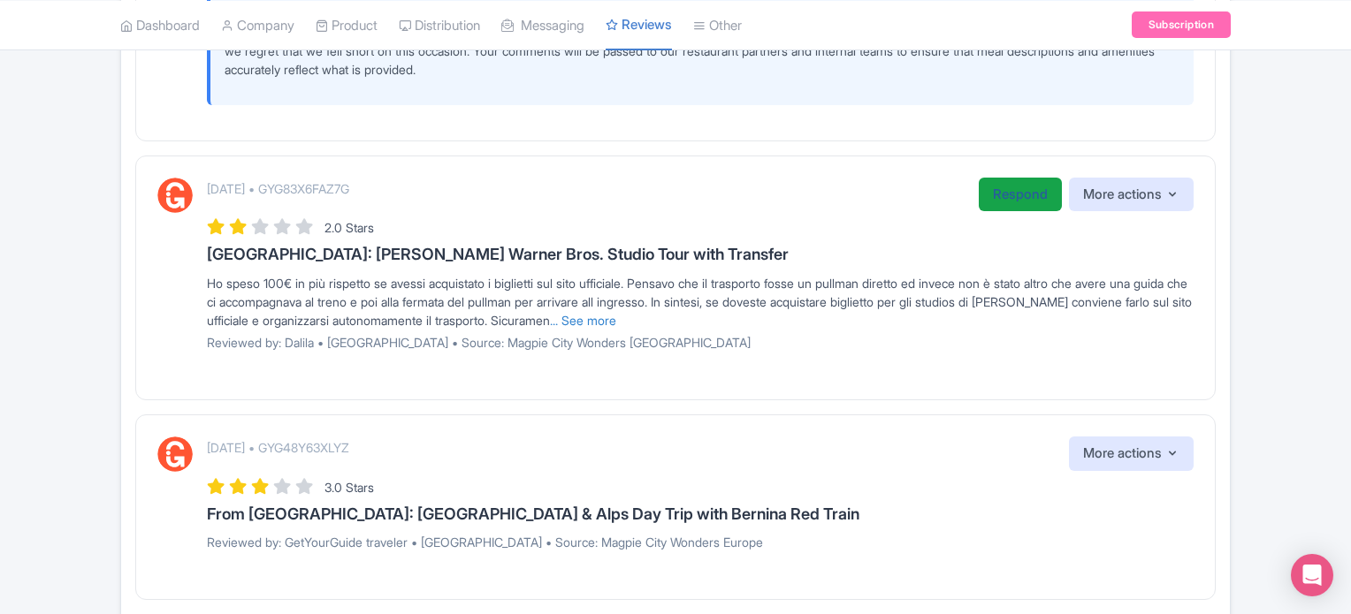
click at [995, 198] on link "Respond" at bounding box center [1020, 195] width 83 height 34
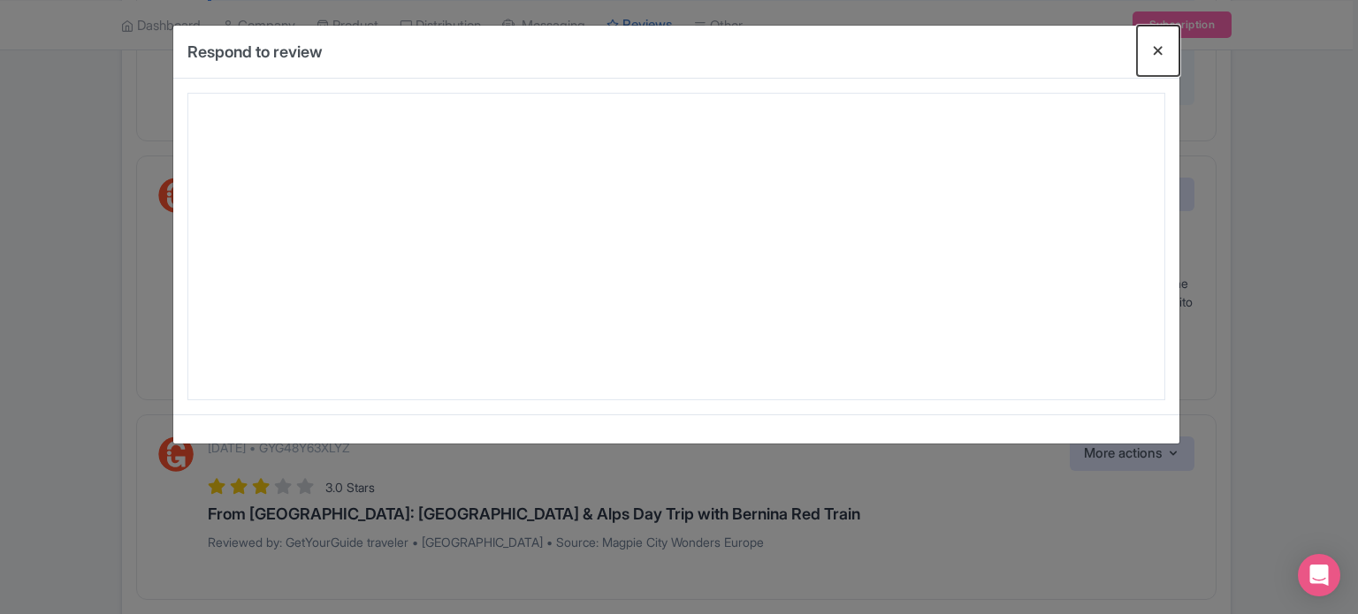
click at [1156, 49] on button "Close" at bounding box center [1158, 51] width 42 height 50
